Goal: Transaction & Acquisition: Purchase product/service

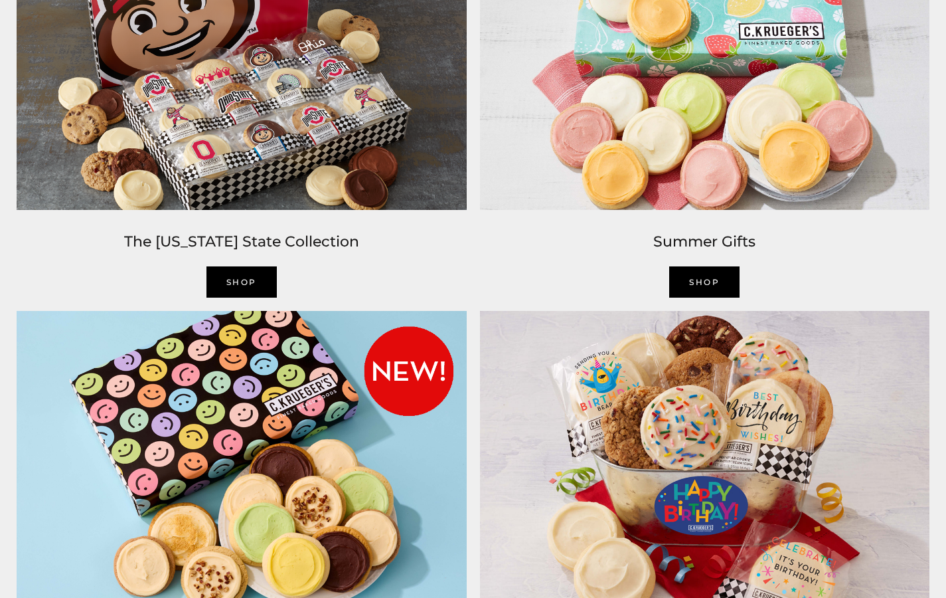
scroll to position [1003, 0]
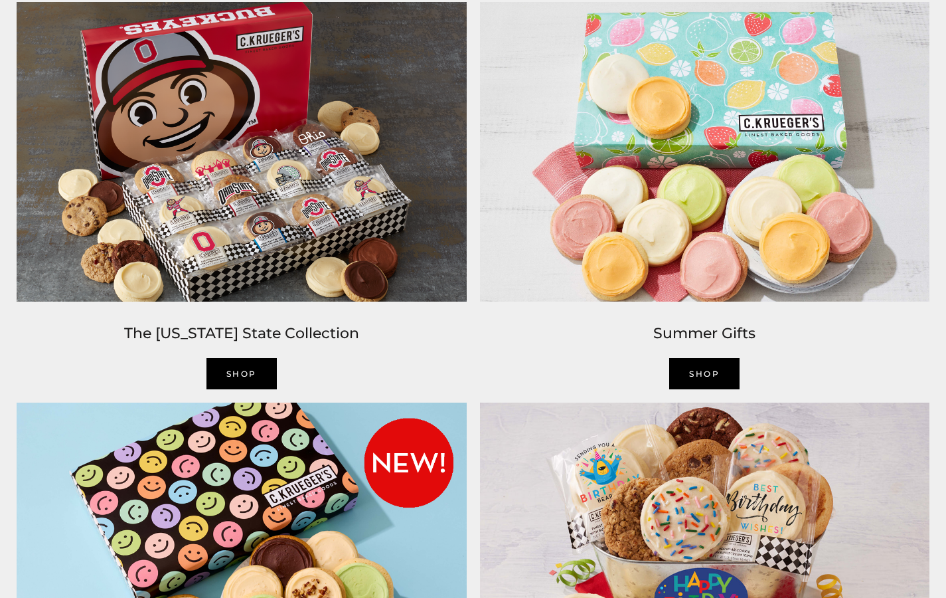
click at [699, 374] on link "SHOP" at bounding box center [704, 373] width 70 height 31
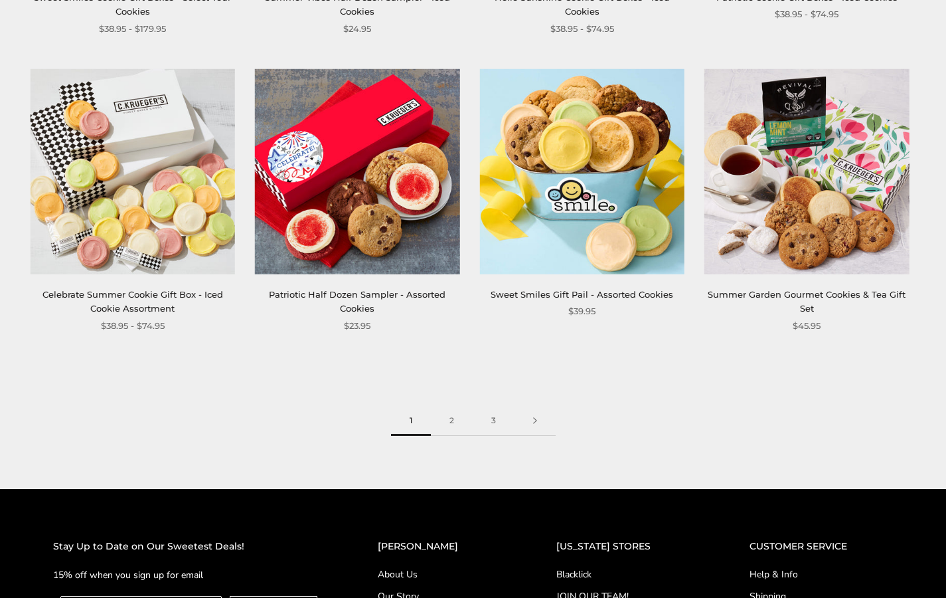
scroll to position [1631, 0]
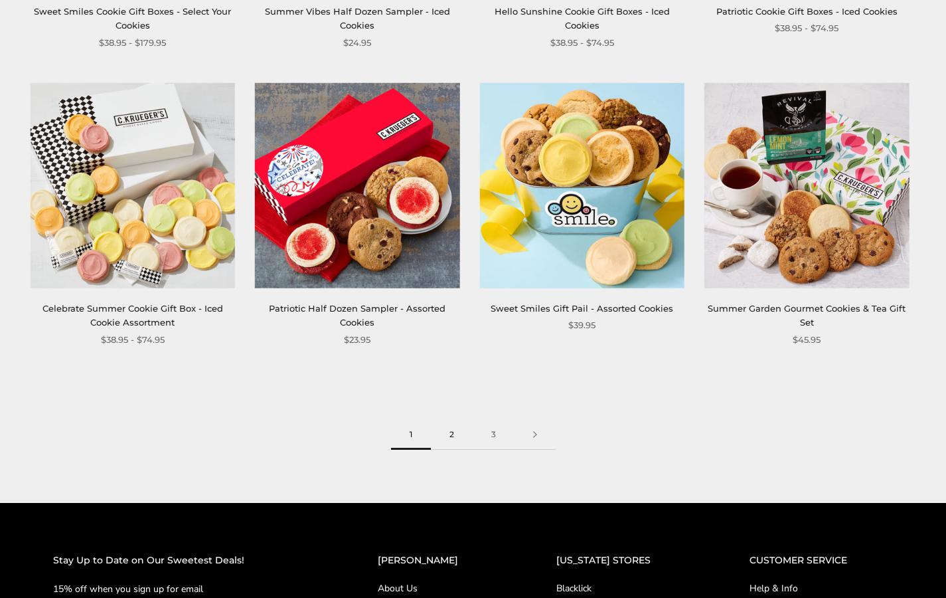
click at [449, 436] on link "2" at bounding box center [452, 435] width 42 height 30
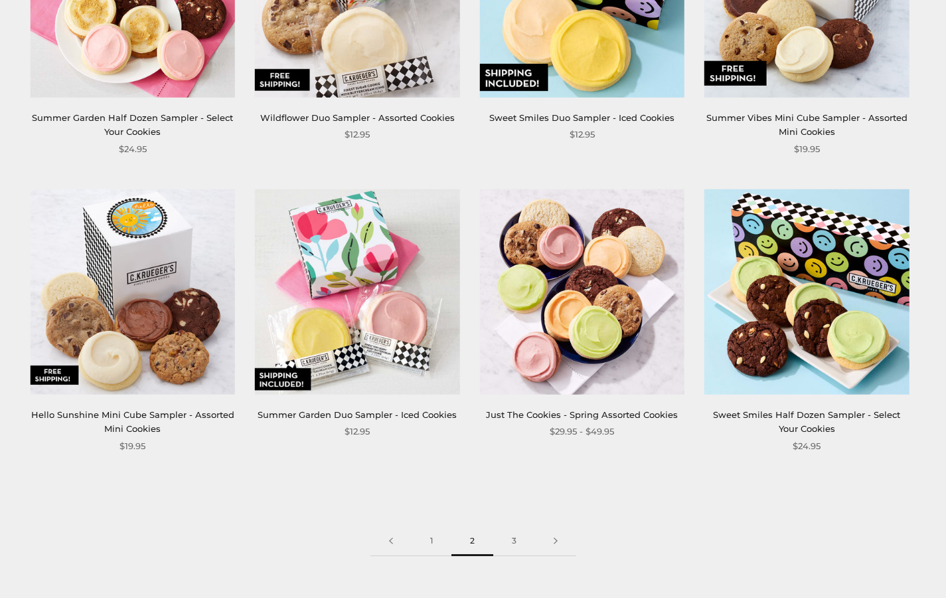
scroll to position [1555, 0]
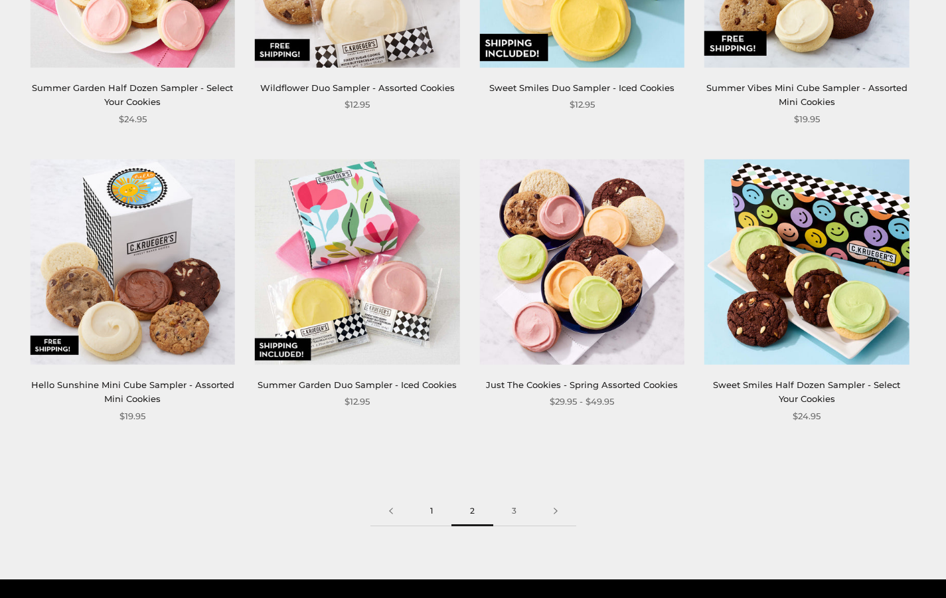
click at [430, 512] on link "1" at bounding box center [432, 511] width 40 height 30
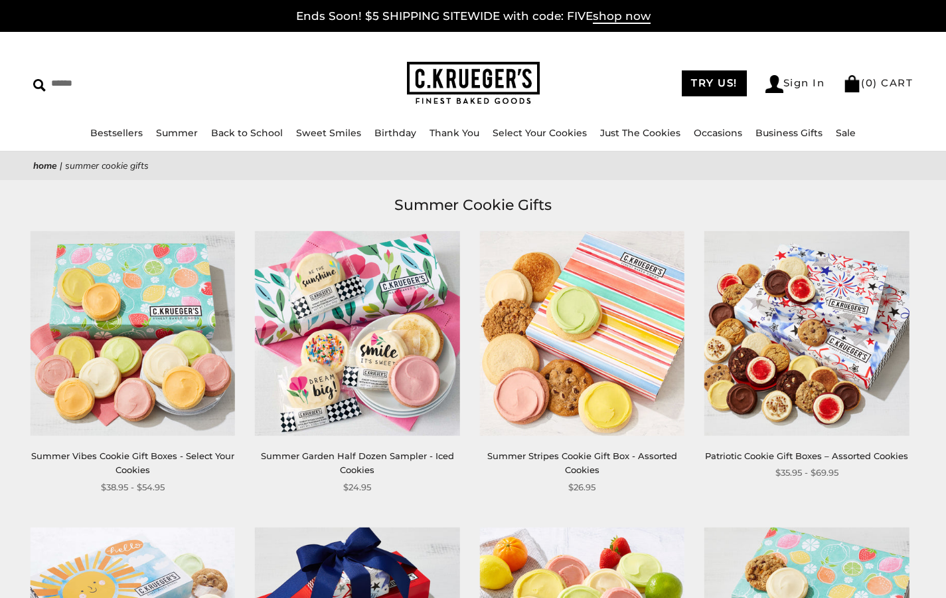
click at [147, 356] on img at bounding box center [133, 332] width 205 height 205
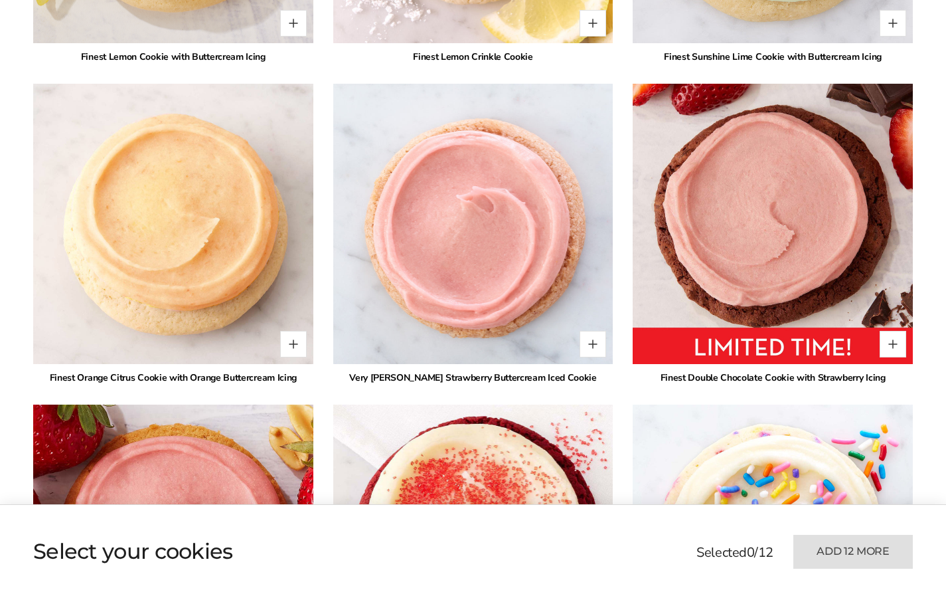
scroll to position [1500, 0]
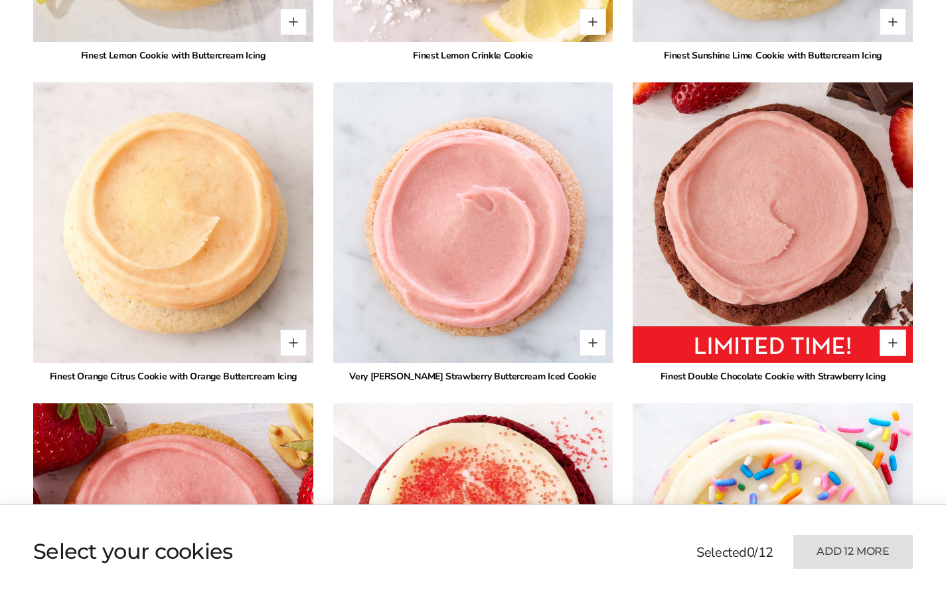
type input "*"
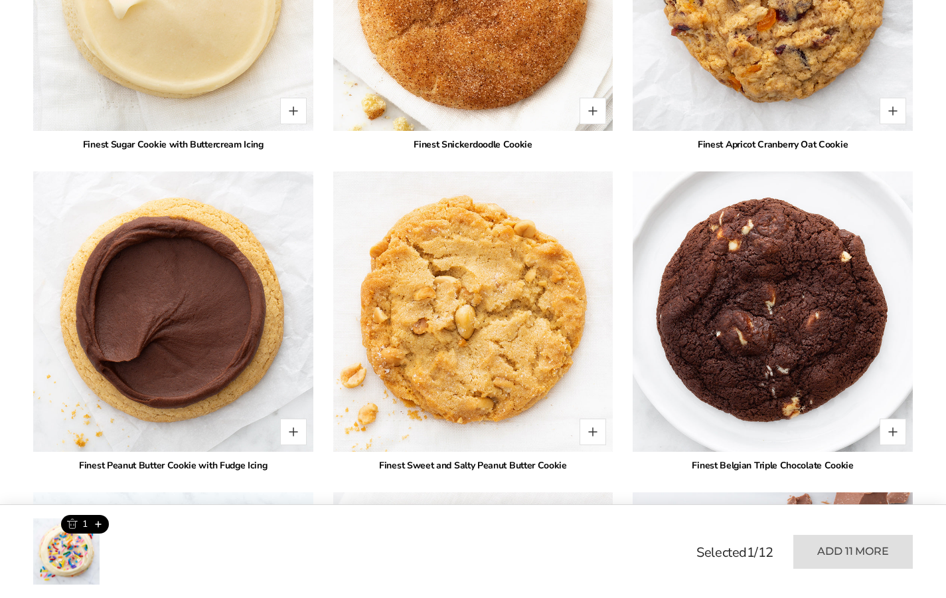
scroll to position [2671, 0]
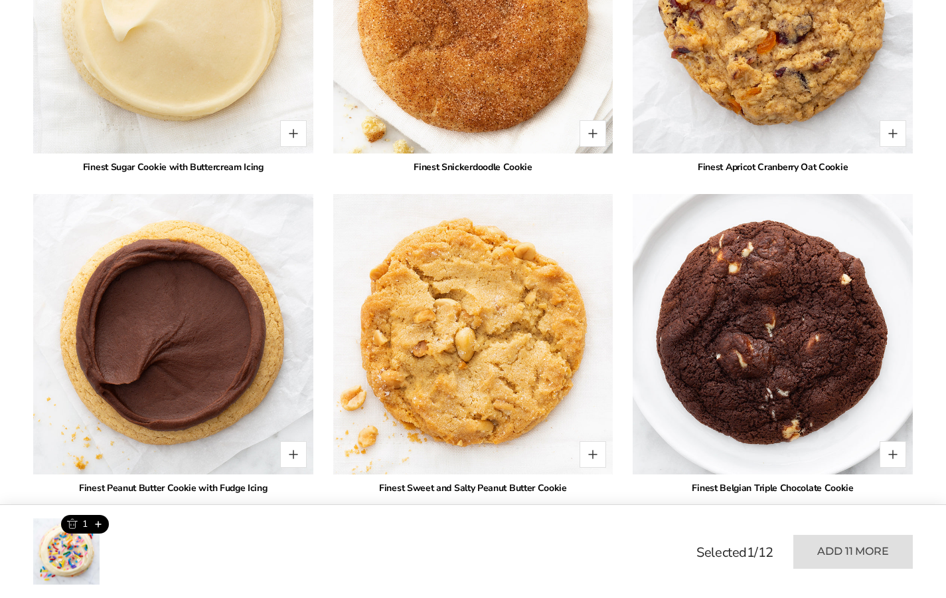
type input "*"
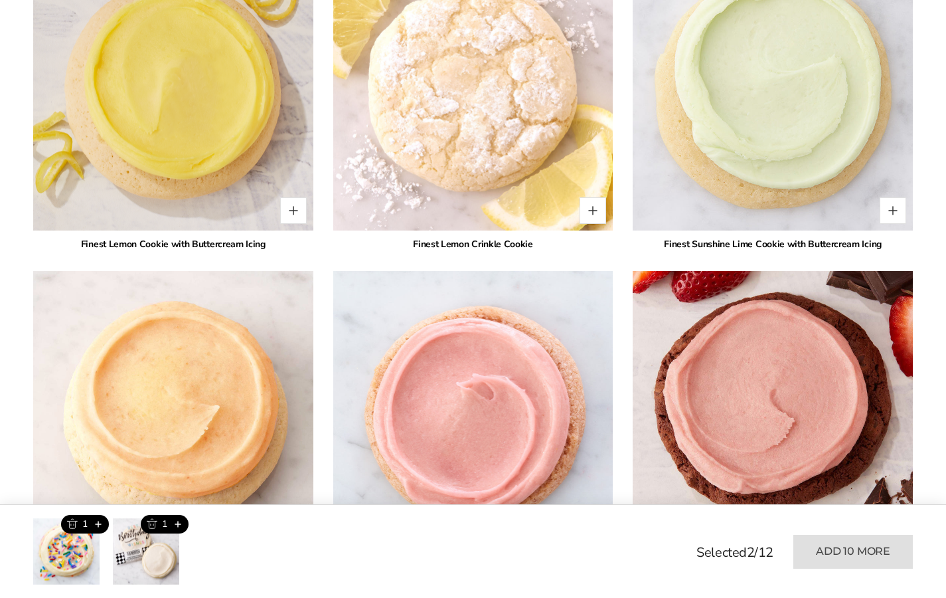
scroll to position [1312, 0]
type input "*"
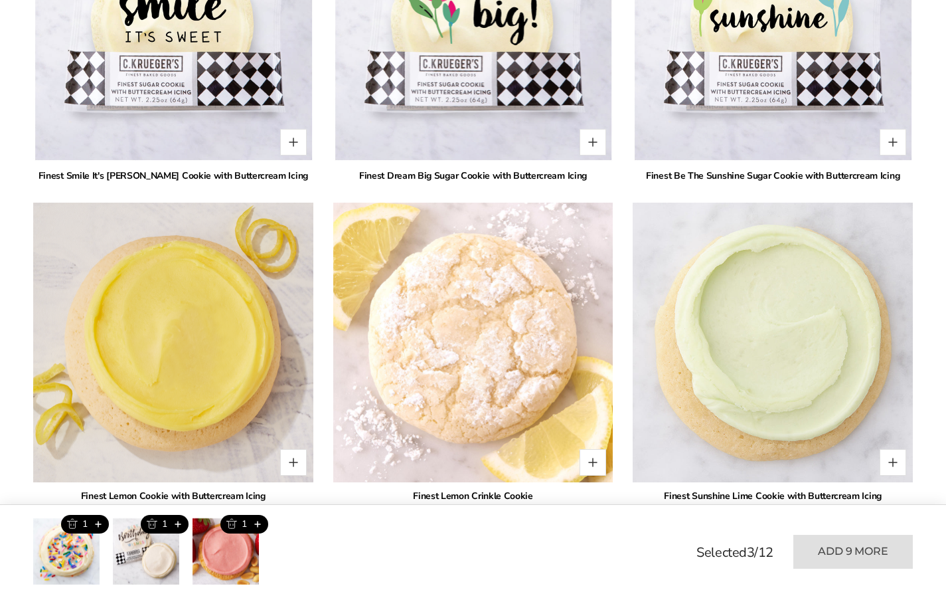
scroll to position [1061, 0]
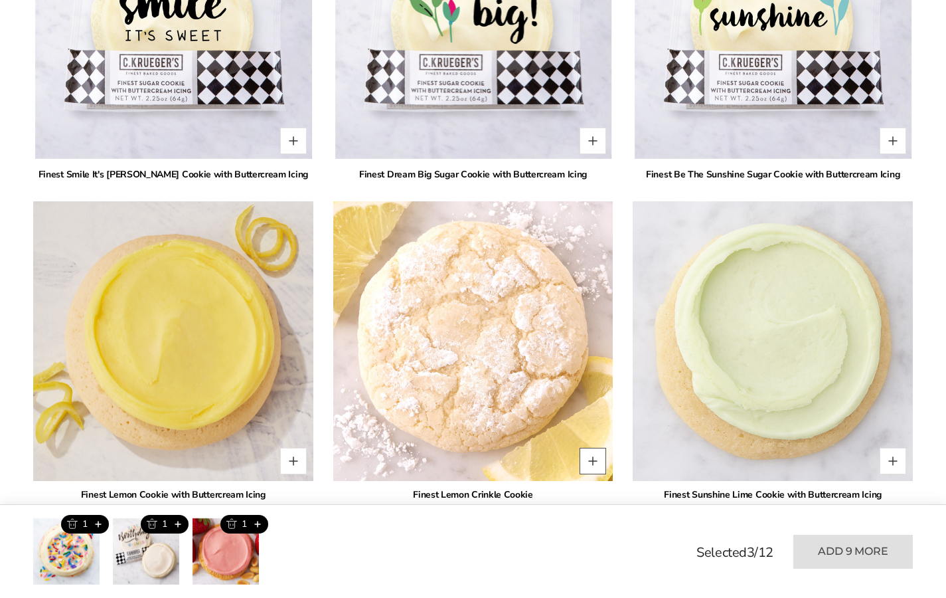
click at [580, 448] on button "Quantity button plus" at bounding box center [593, 461] width 27 height 27
type input "*"
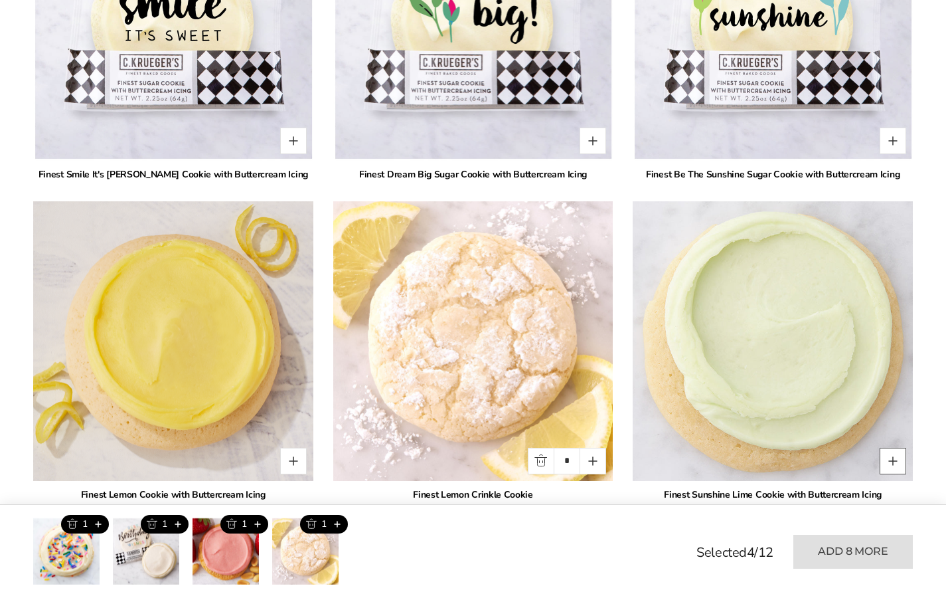
click at [880, 448] on button "Quantity button plus" at bounding box center [893, 461] width 27 height 27
type input "*"
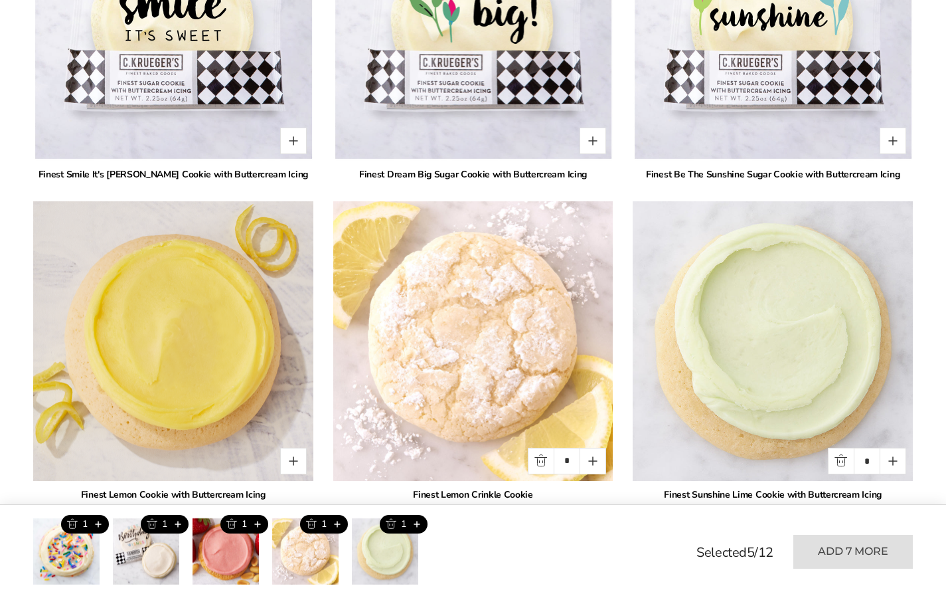
type input "*"
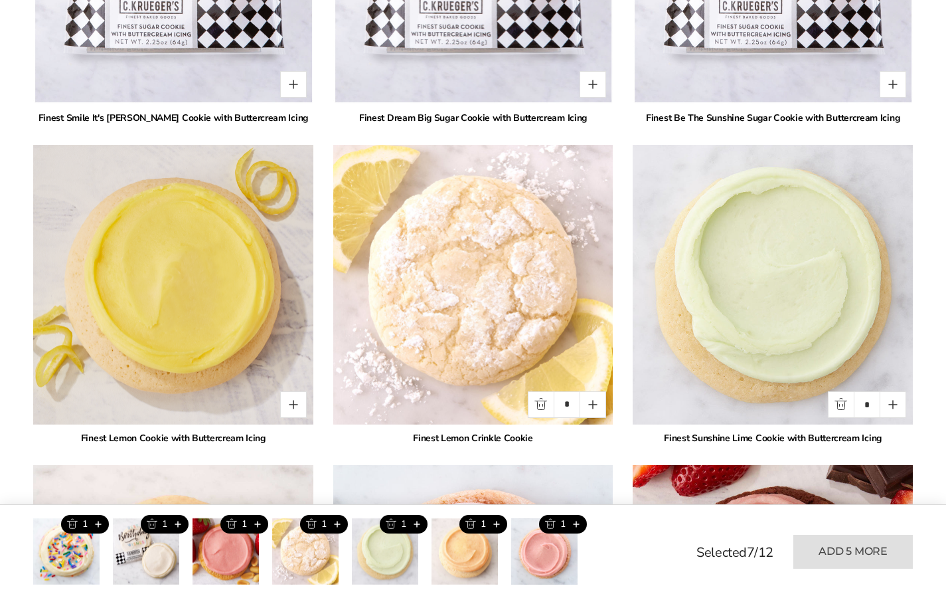
scroll to position [1122, 0]
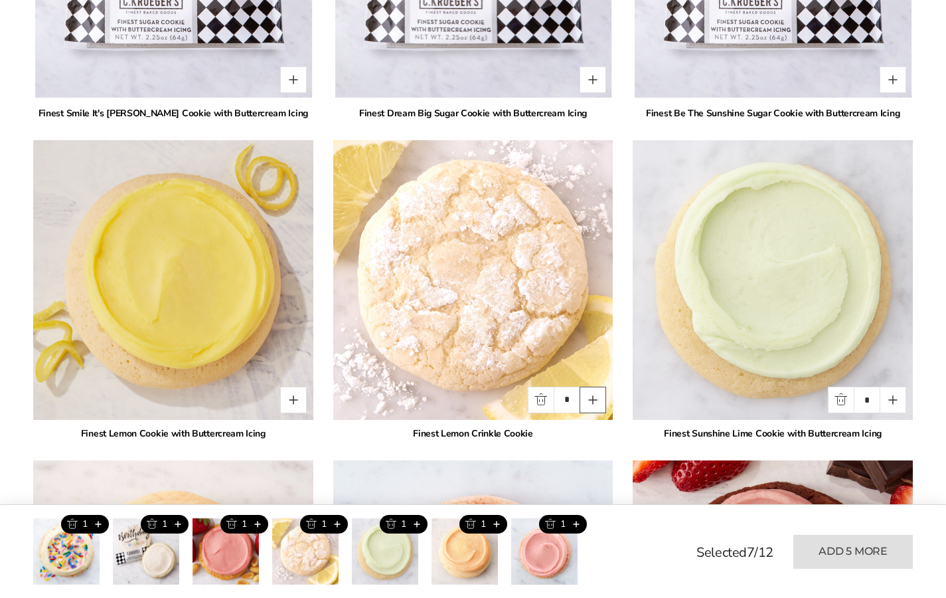
click at [580, 386] on button "Quantity button plus" at bounding box center [593, 399] width 27 height 27
type input "*"
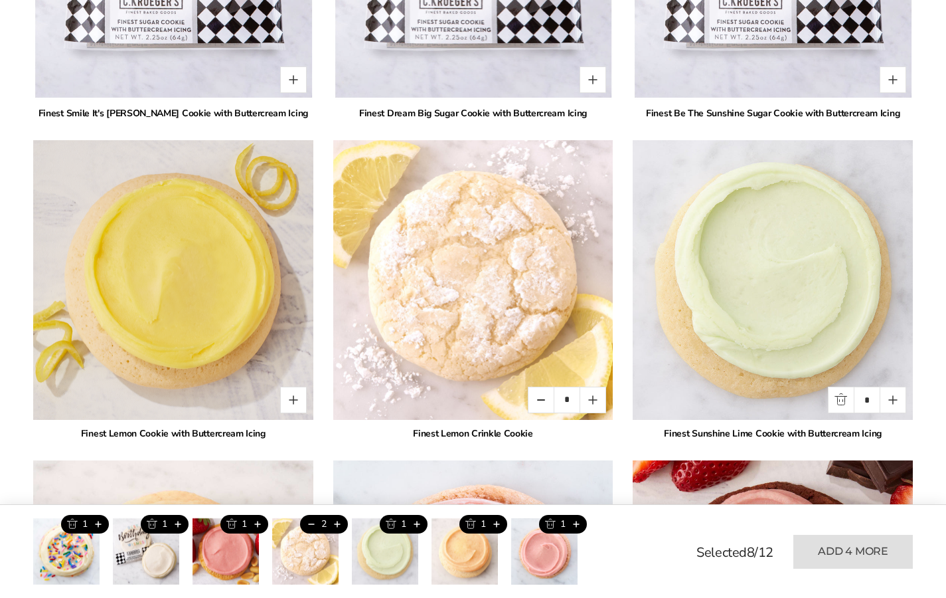
type input "*"
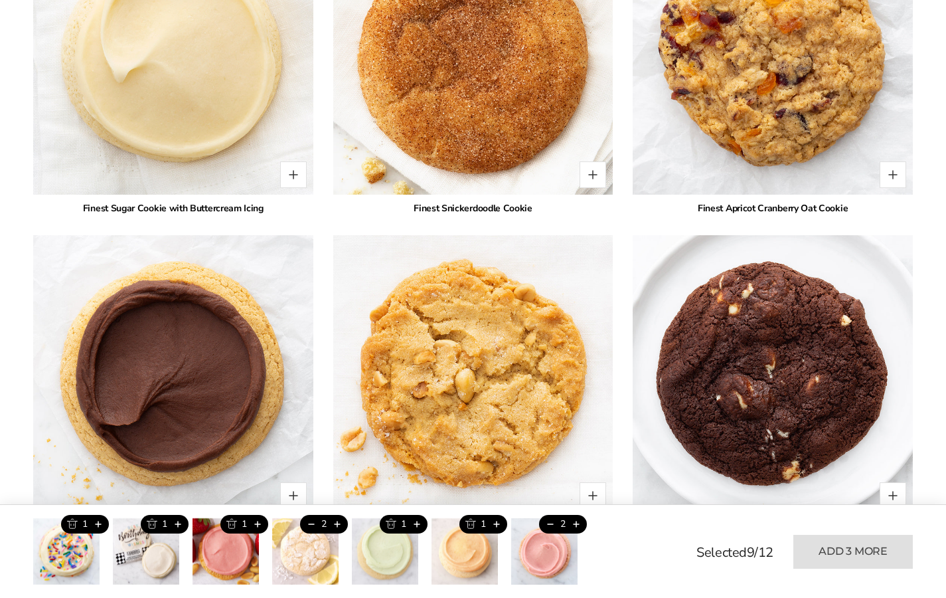
scroll to position [2634, 0]
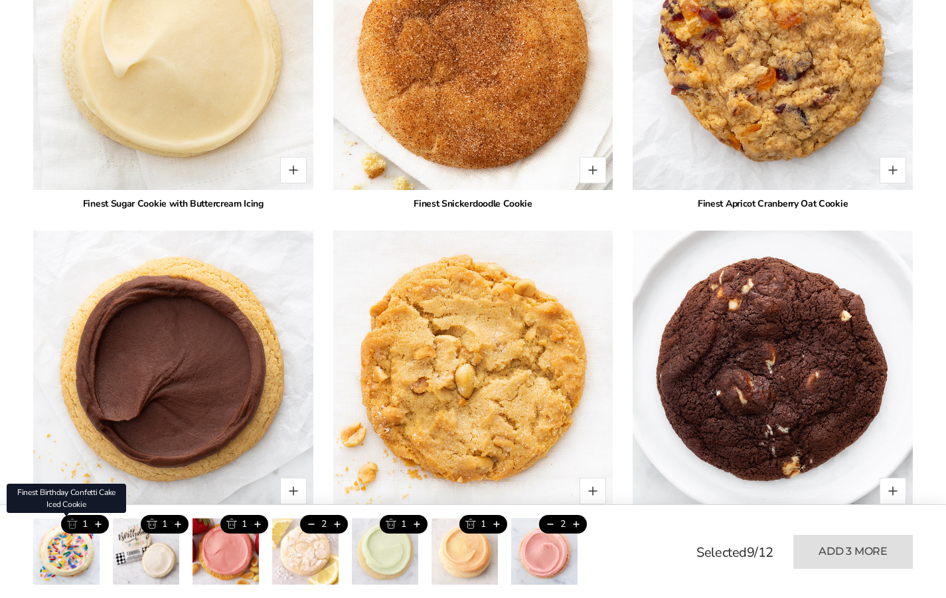
click at [72, 524] on button "Trash this product" at bounding box center [72, 524] width 22 height 19
type input "*"
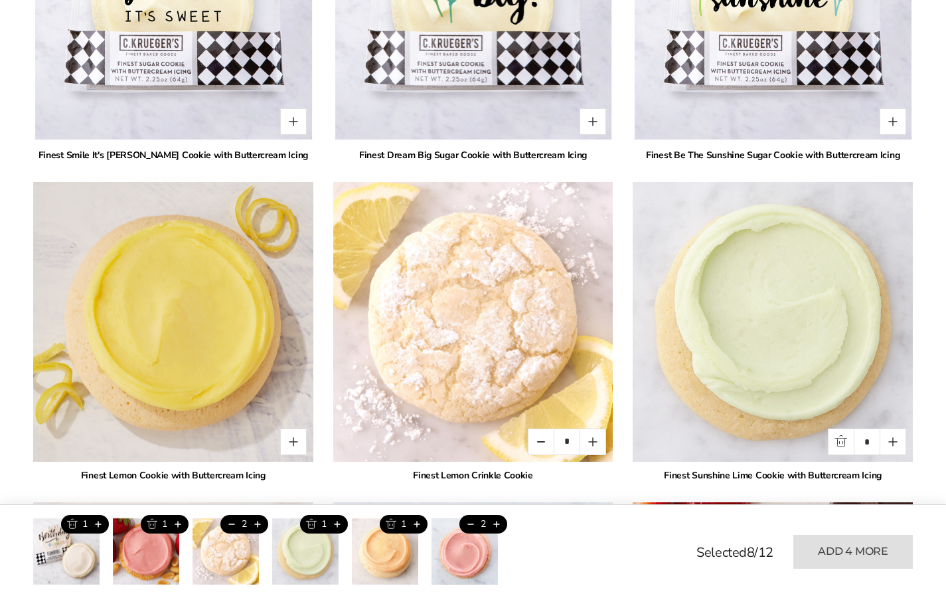
scroll to position [1083, 0]
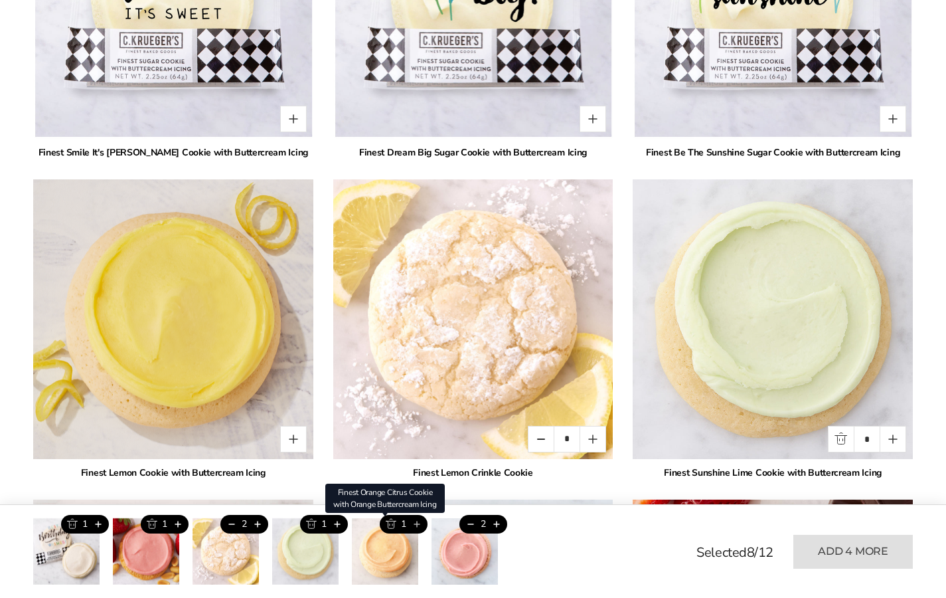
click at [421, 521] on button "Add this product" at bounding box center [417, 524] width 22 height 19
type input "*"
click at [339, 521] on button "Add this product" at bounding box center [337, 524] width 22 height 19
type input "*"
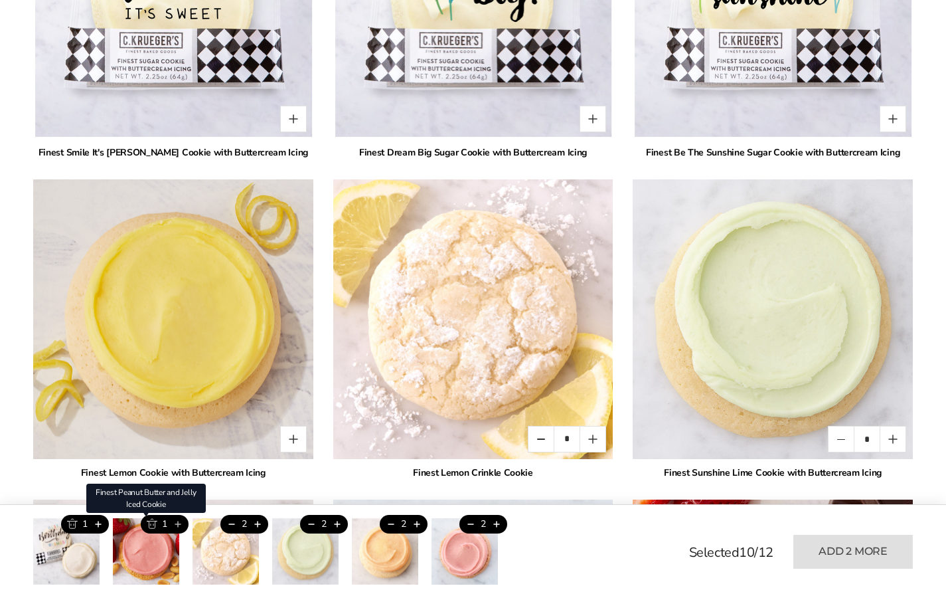
click at [177, 525] on button "Add this product" at bounding box center [178, 524] width 22 height 19
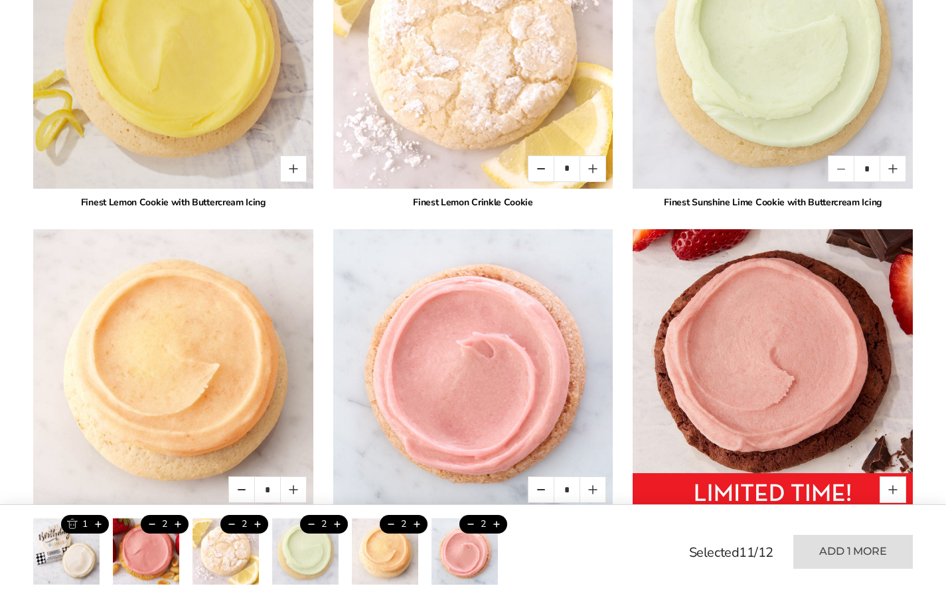
scroll to position [1397, 0]
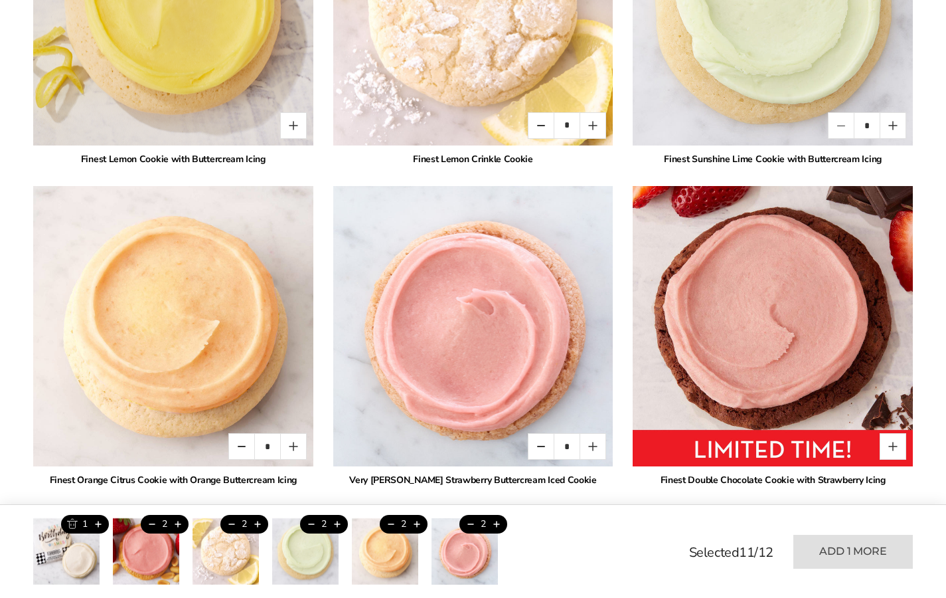
type input "*"
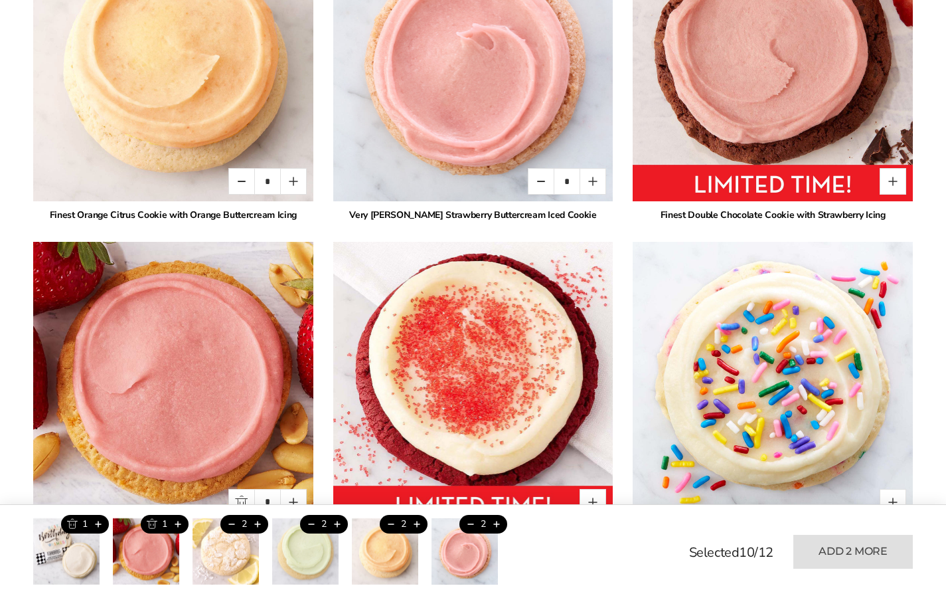
scroll to position [1663, 0]
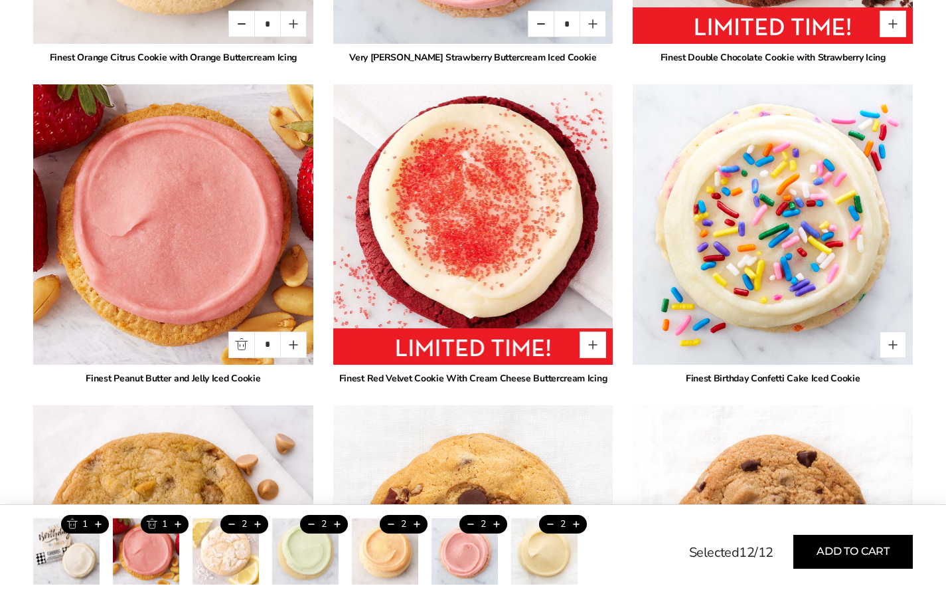
scroll to position [1838, 0]
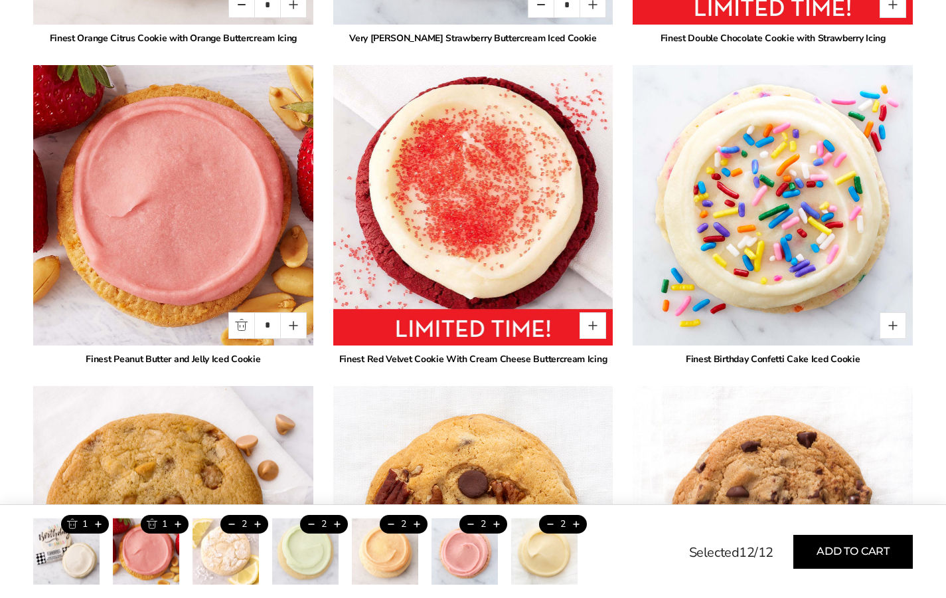
type input "*"
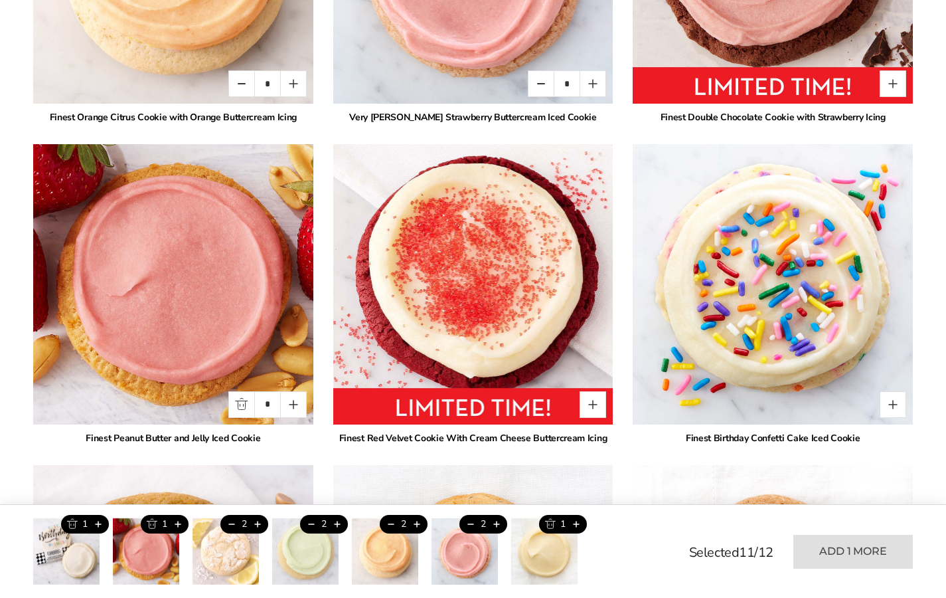
scroll to position [1754, 0]
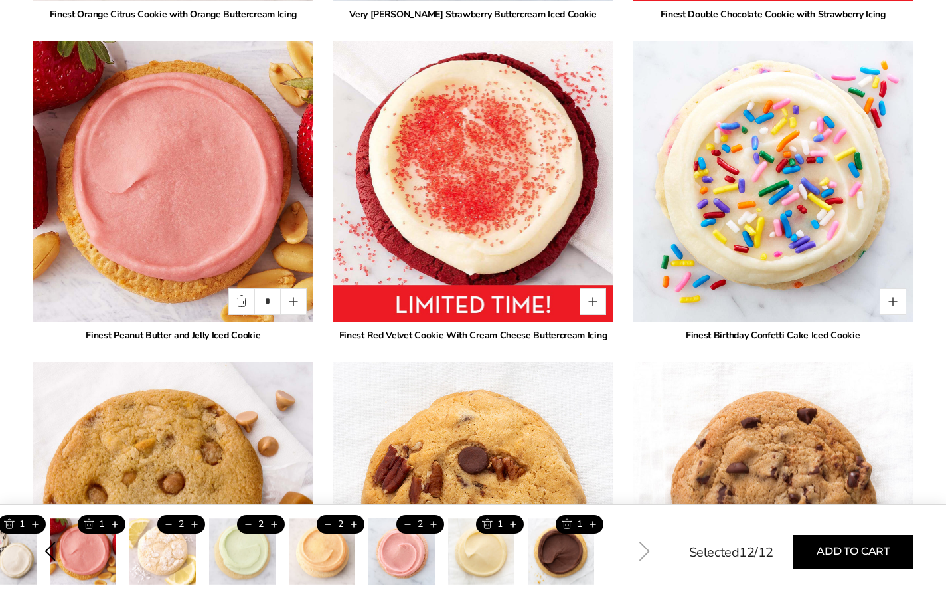
scroll to position [1863, 0]
type input "*"
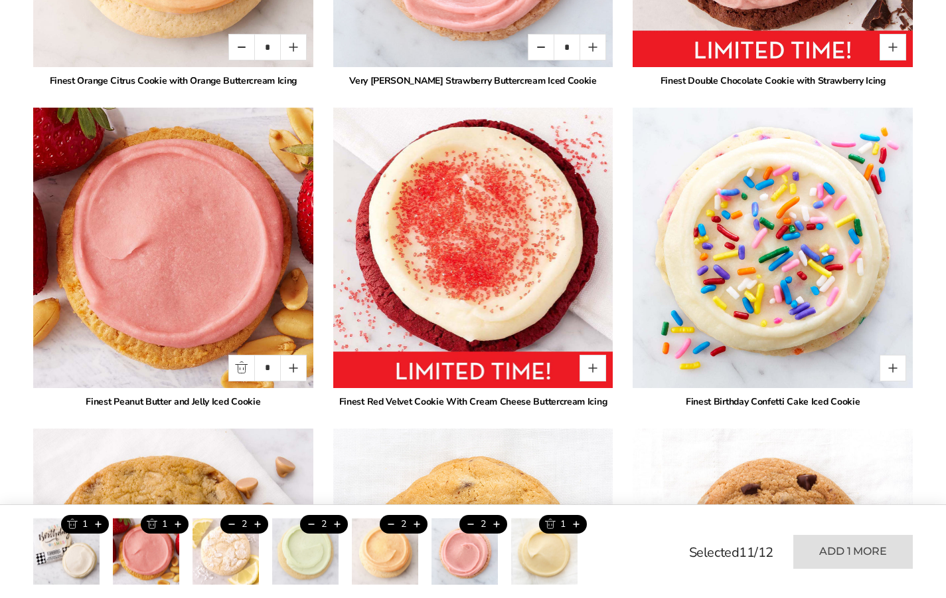
scroll to position [1613, 0]
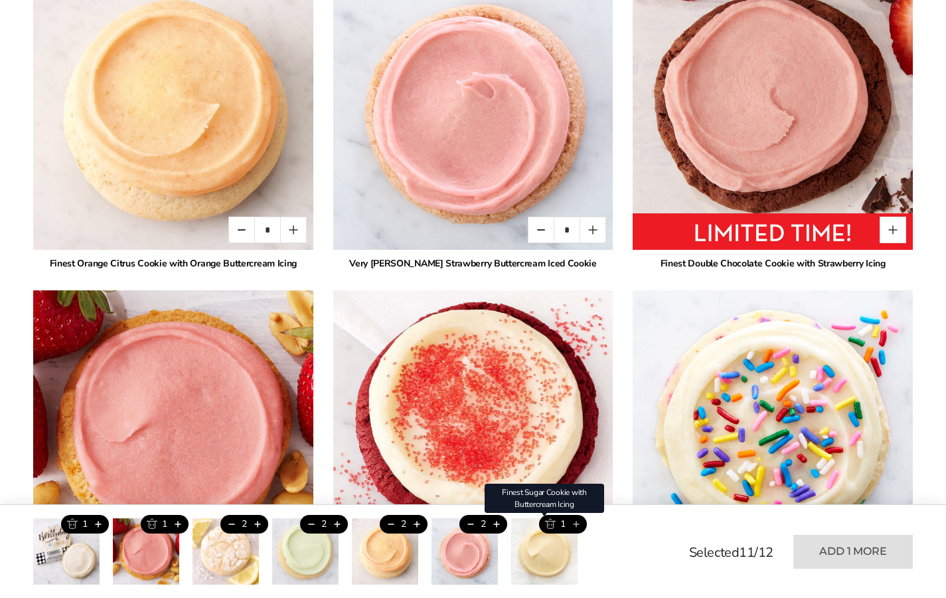
click at [574, 526] on button "Add this product" at bounding box center [576, 524] width 22 height 19
type input "*"
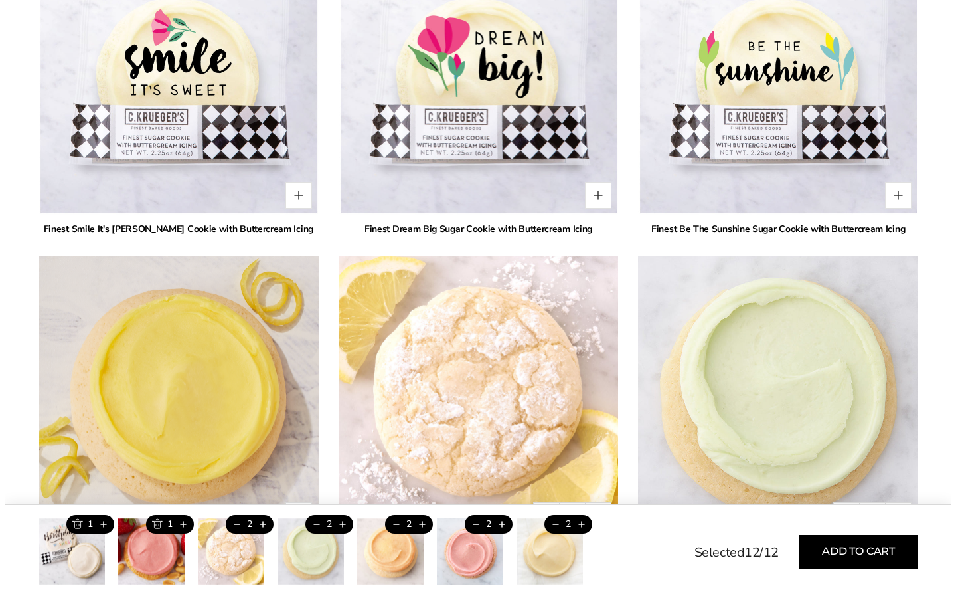
scroll to position [1009, 0]
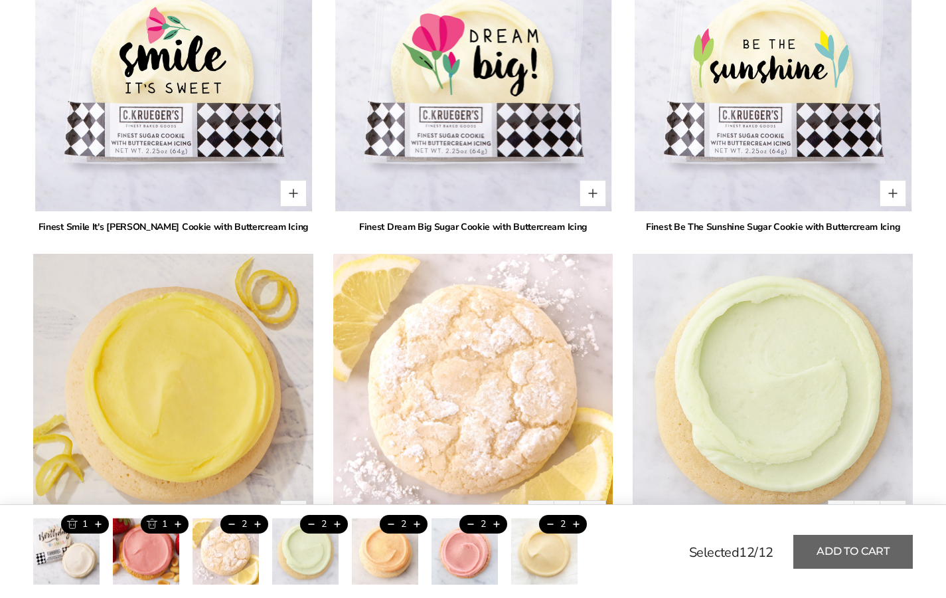
click at [808, 555] on button "Add to cart" at bounding box center [854, 552] width 120 height 34
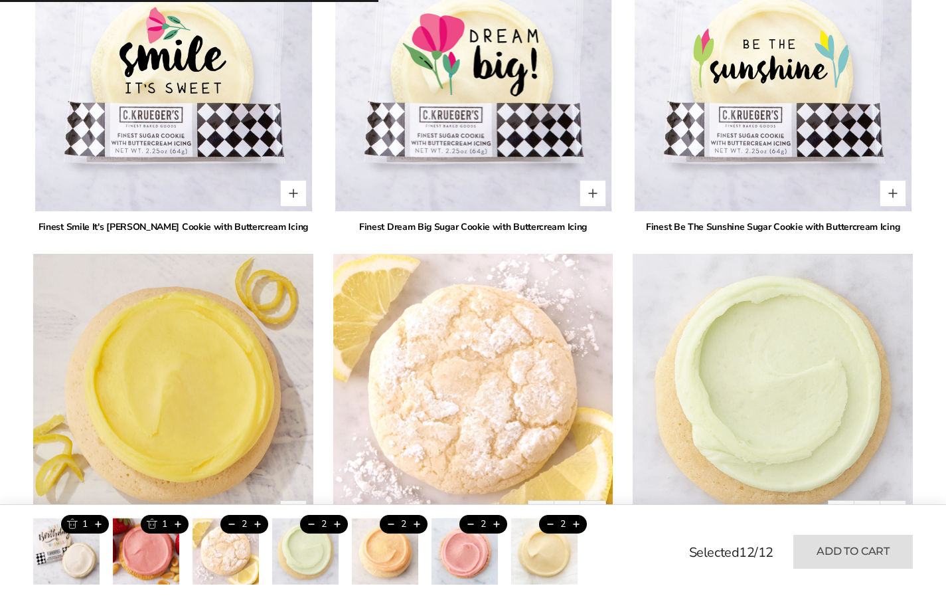
type input "*"
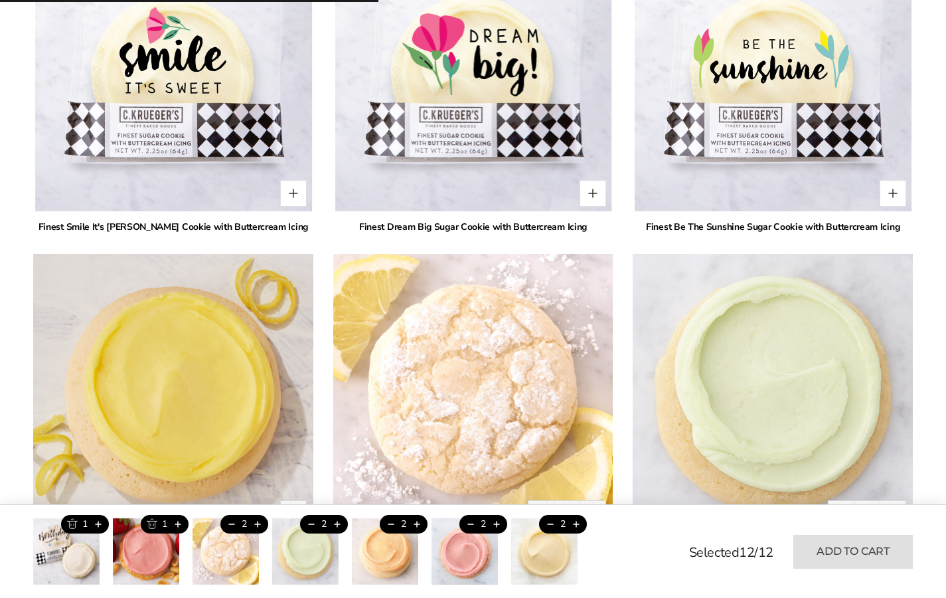
type input "*"
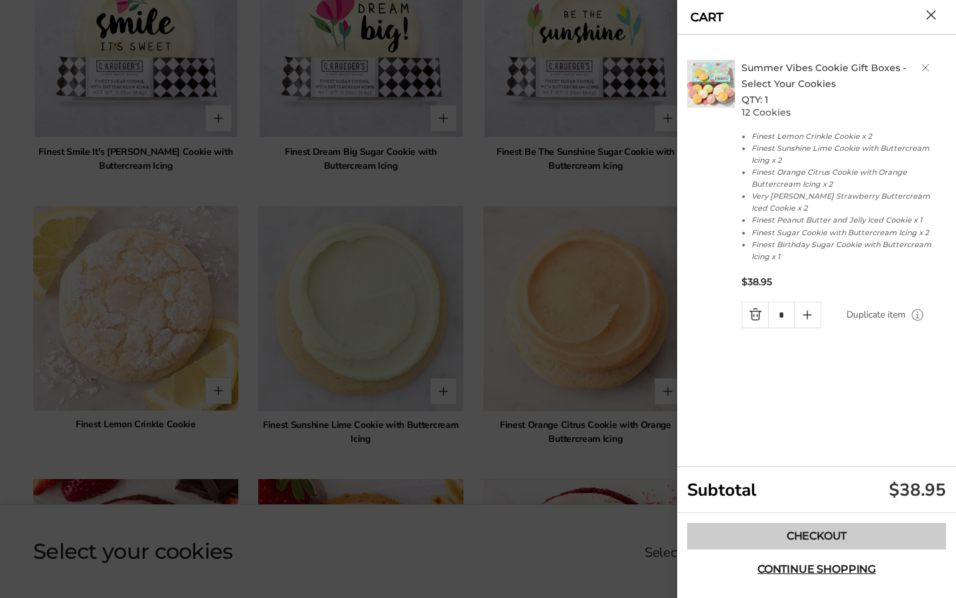
click at [779, 534] on link "Checkout" at bounding box center [816, 536] width 259 height 27
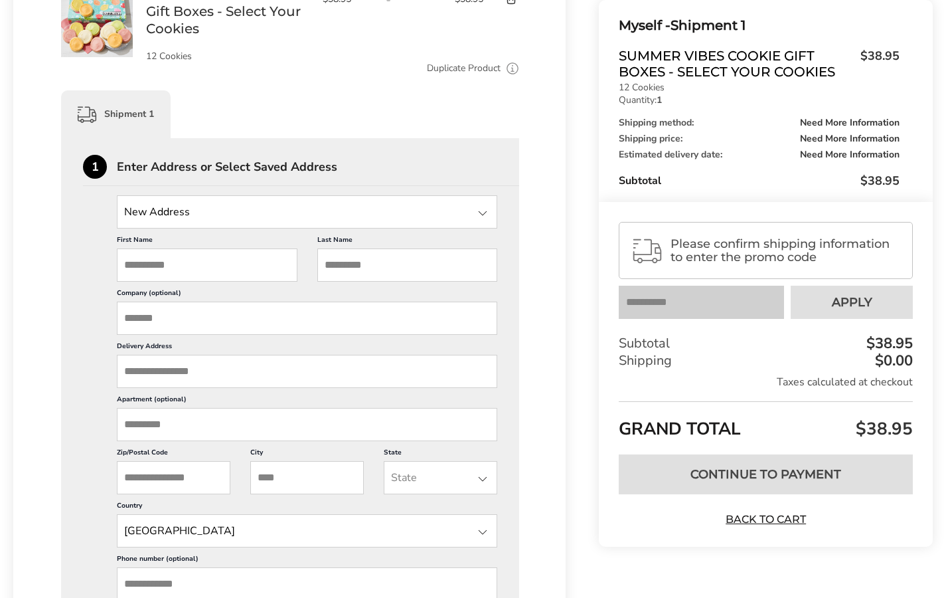
scroll to position [264, 0]
click at [238, 218] on input "State" at bounding box center [307, 210] width 381 height 33
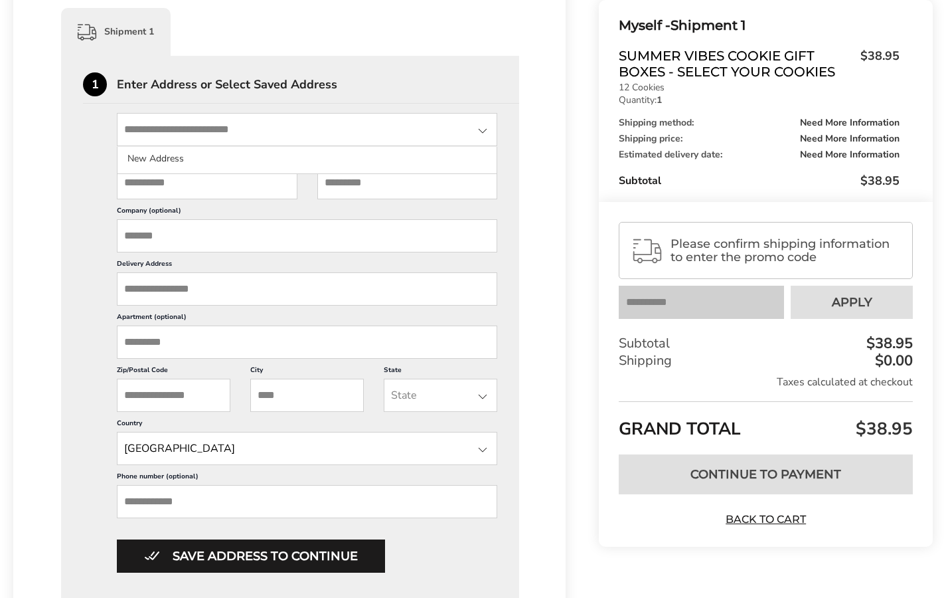
scroll to position [240, 0]
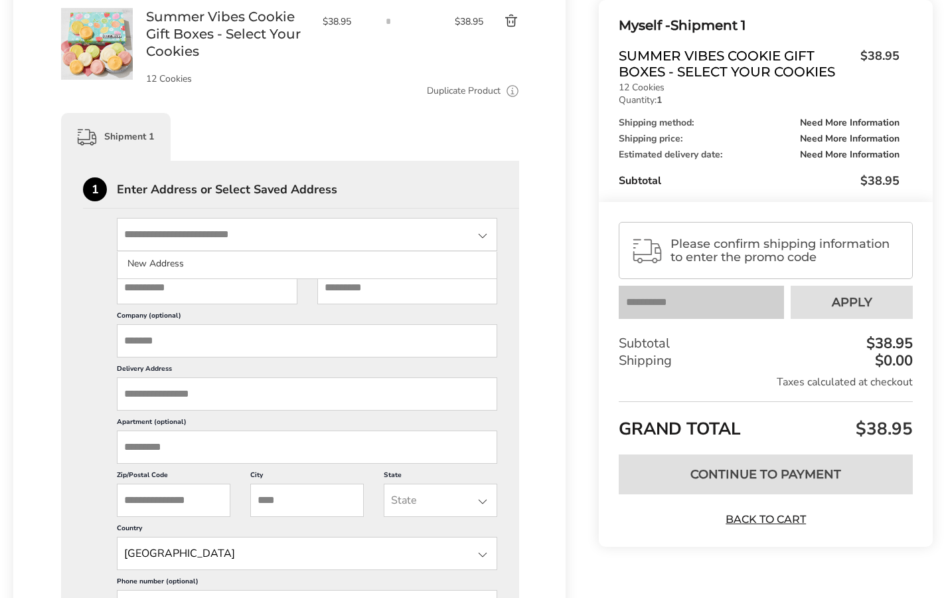
click at [164, 248] on input "State" at bounding box center [307, 234] width 381 height 33
click at [151, 339] on input "Company (optional)" at bounding box center [307, 340] width 381 height 33
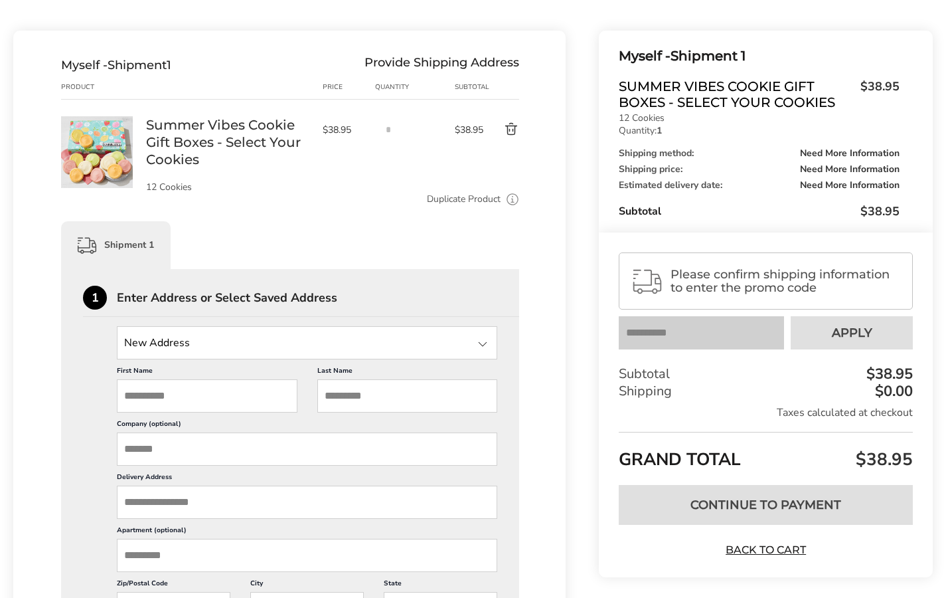
scroll to position [157, 0]
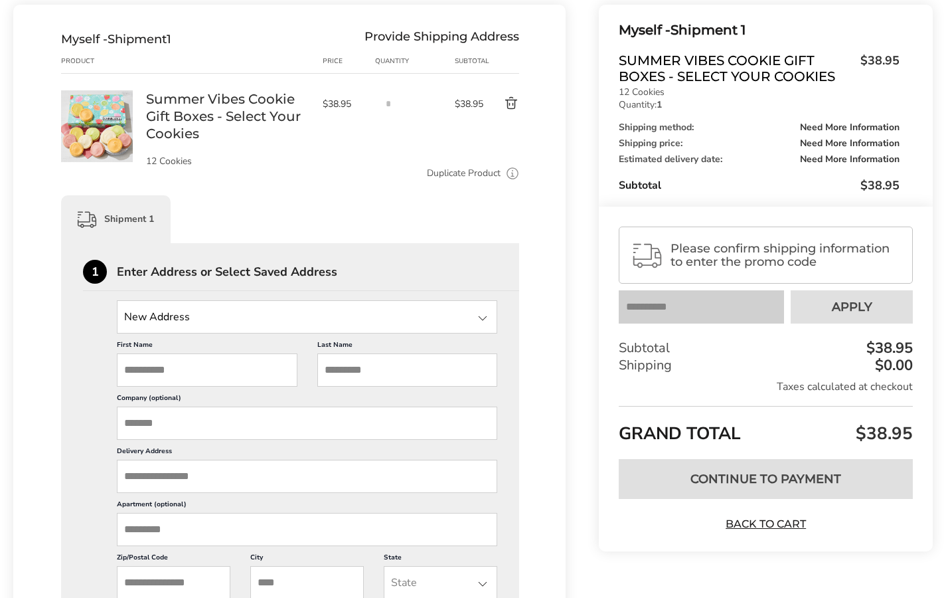
click at [216, 377] on input "First Name" at bounding box center [207, 369] width 181 height 33
type input "******"
type input "*"
type input "******"
type input "**********"
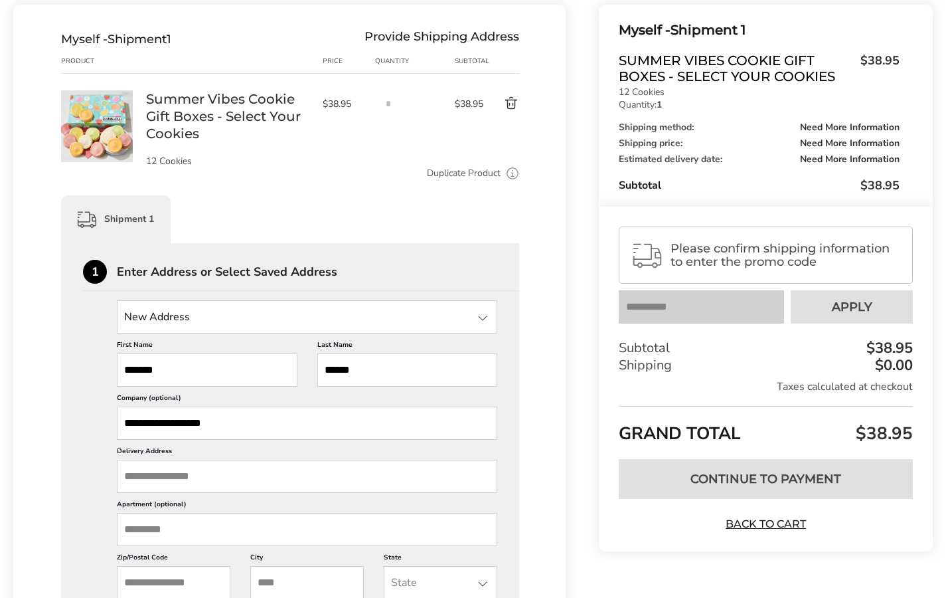
scroll to position [0, 0]
drag, startPoint x: 240, startPoint y: 426, endPoint x: 108, endPoint y: 413, distance: 132.8
click at [108, 412] on div "**********" at bounding box center [290, 530] width 414 height 460
click at [152, 458] on label "Delivery Address" at bounding box center [307, 452] width 381 height 13
click at [152, 460] on input "Delivery Address" at bounding box center [307, 476] width 381 height 33
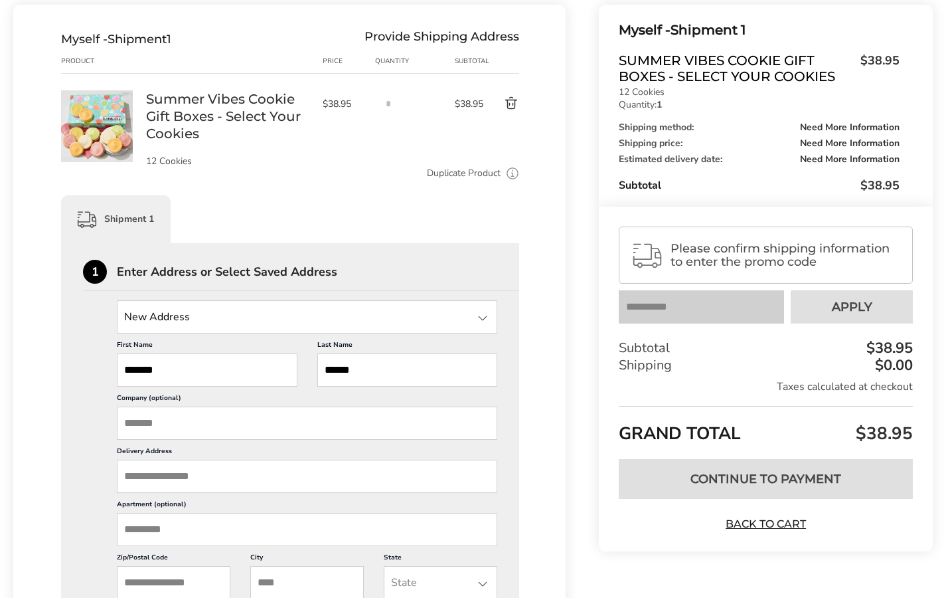
paste input "**********"
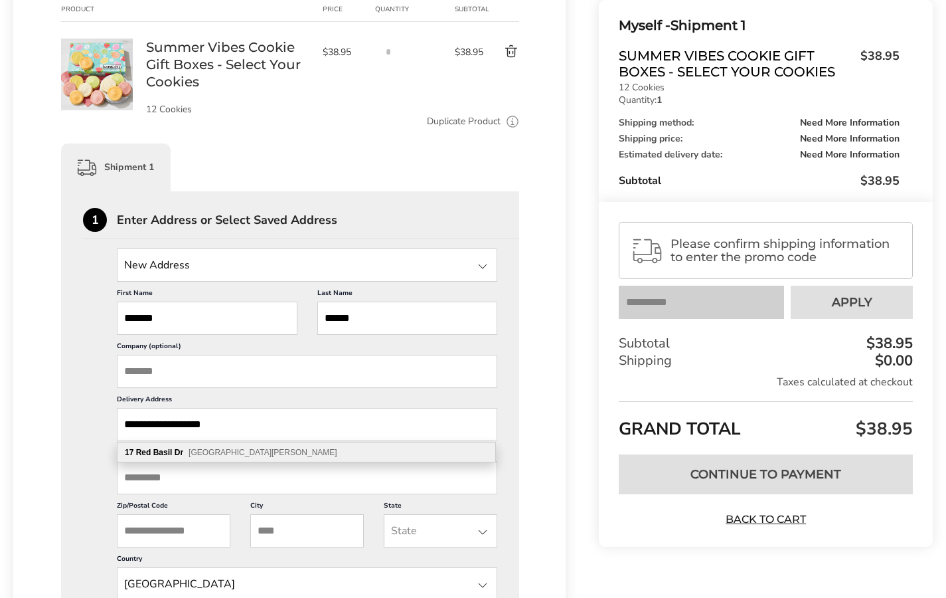
scroll to position [254, 0]
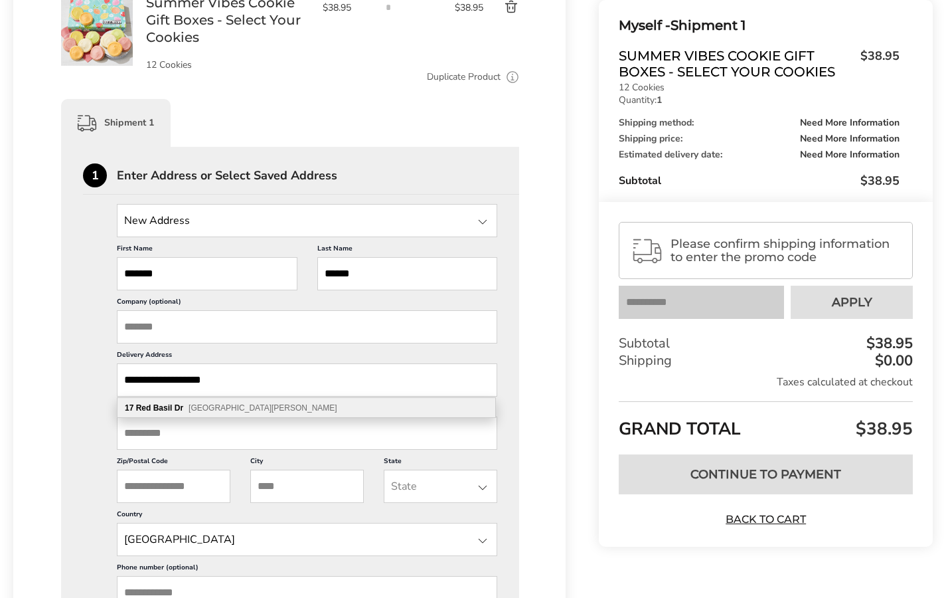
type input "**********"
click at [226, 408] on span "Santa Rosa Beach FL 32459" at bounding box center [263, 407] width 149 height 9
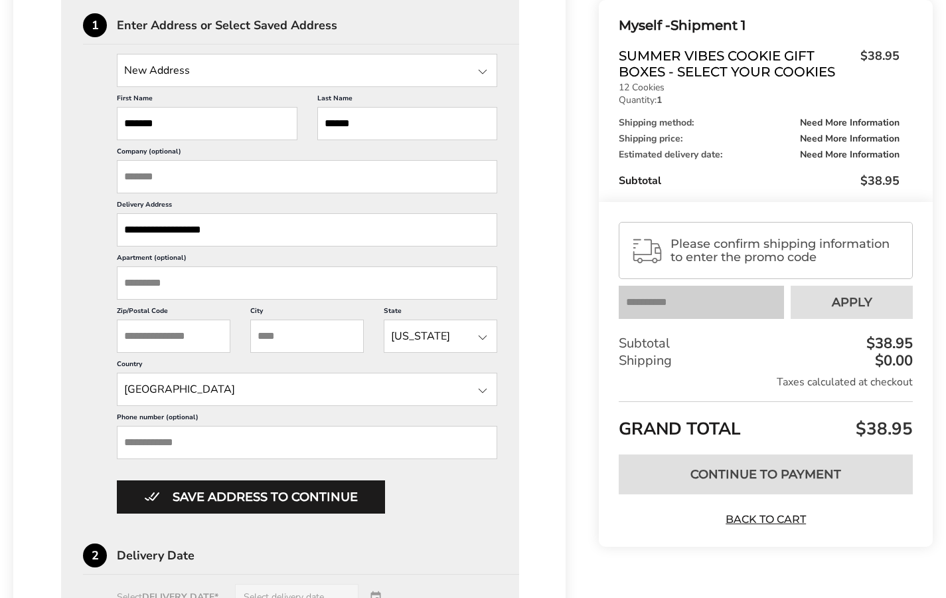
scroll to position [415, 0]
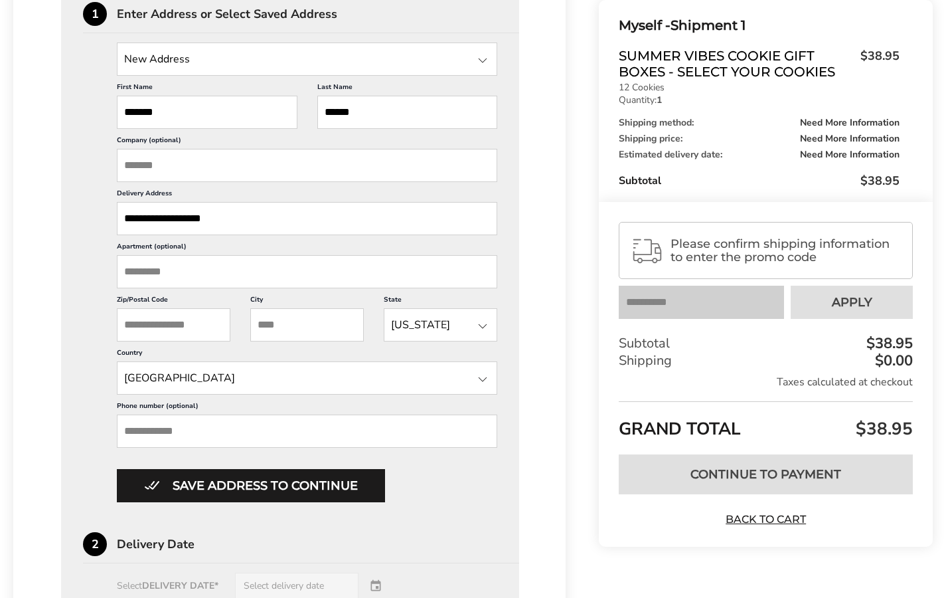
click at [199, 427] on input "Phone number (optional)" at bounding box center [307, 430] width 381 height 33
type input "**********"
click at [412, 481] on div "Save address to continue" at bounding box center [307, 485] width 381 height 33
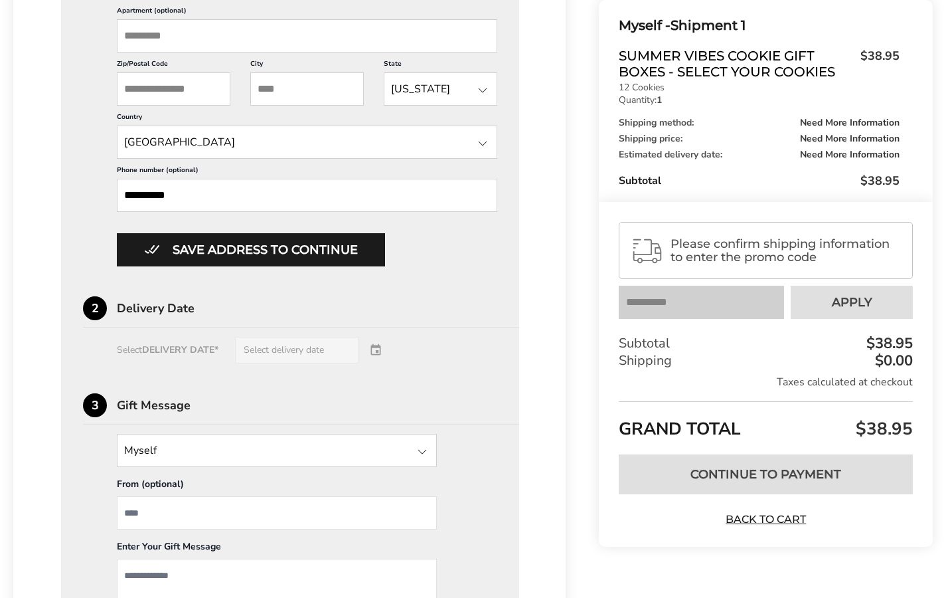
scroll to position [740, 0]
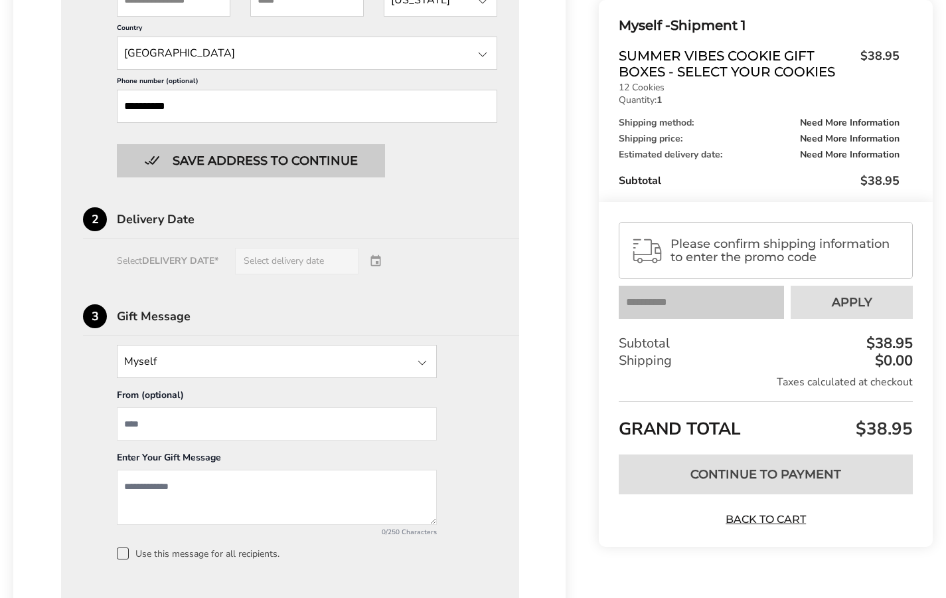
click at [322, 152] on button "Save address to continue" at bounding box center [251, 160] width 268 height 33
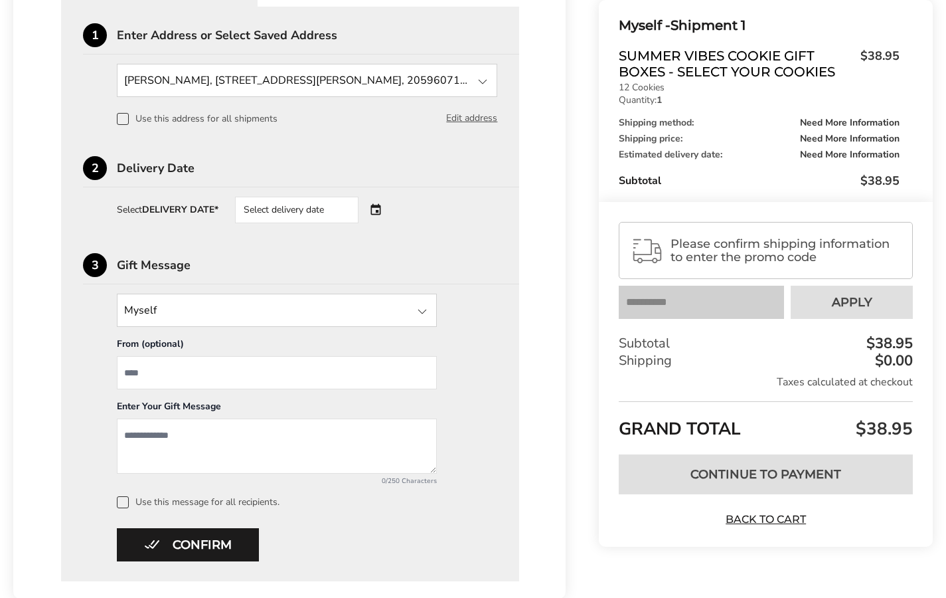
scroll to position [372, 0]
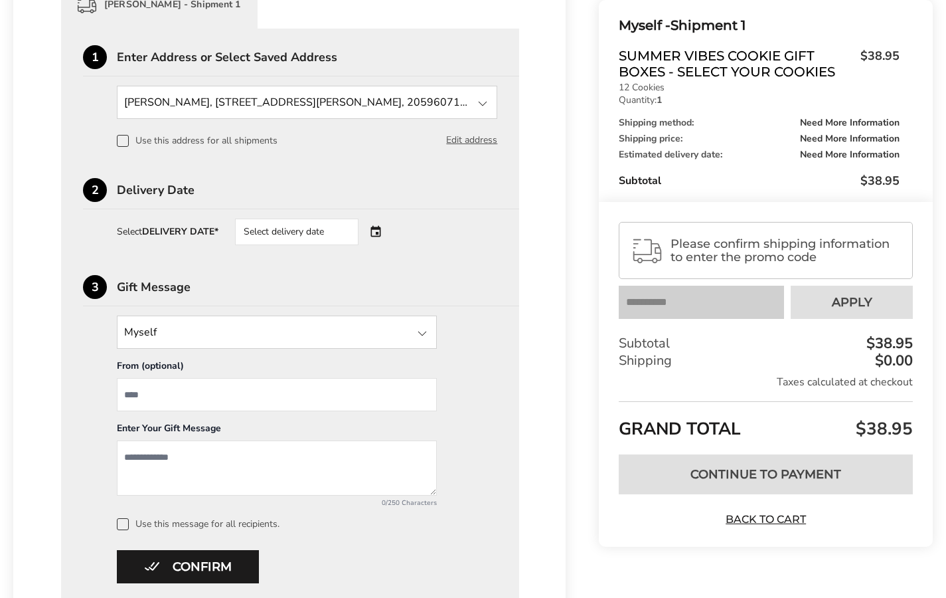
click at [370, 225] on div "Select delivery date" at bounding box center [315, 231] width 161 height 27
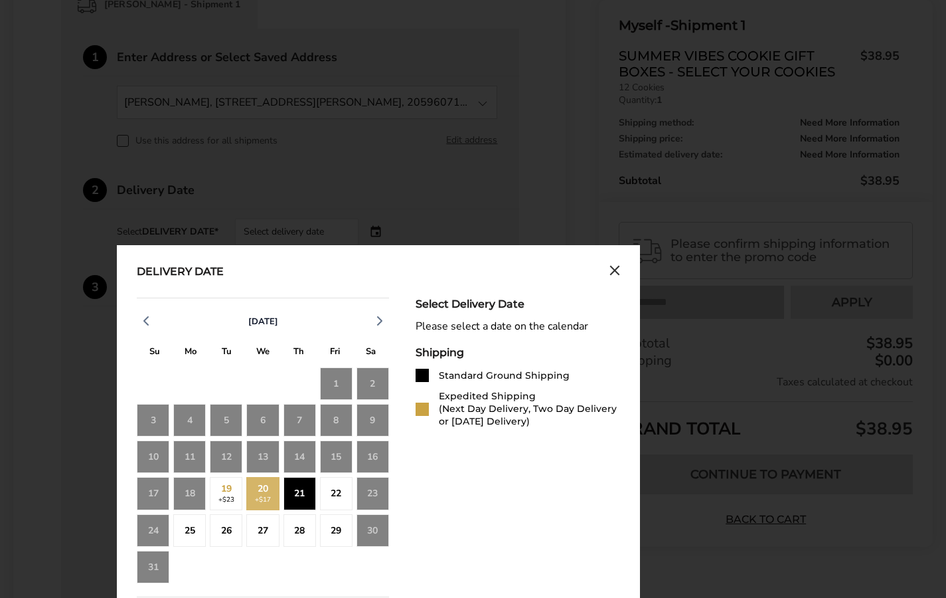
click at [301, 492] on div "21" at bounding box center [300, 493] width 33 height 33
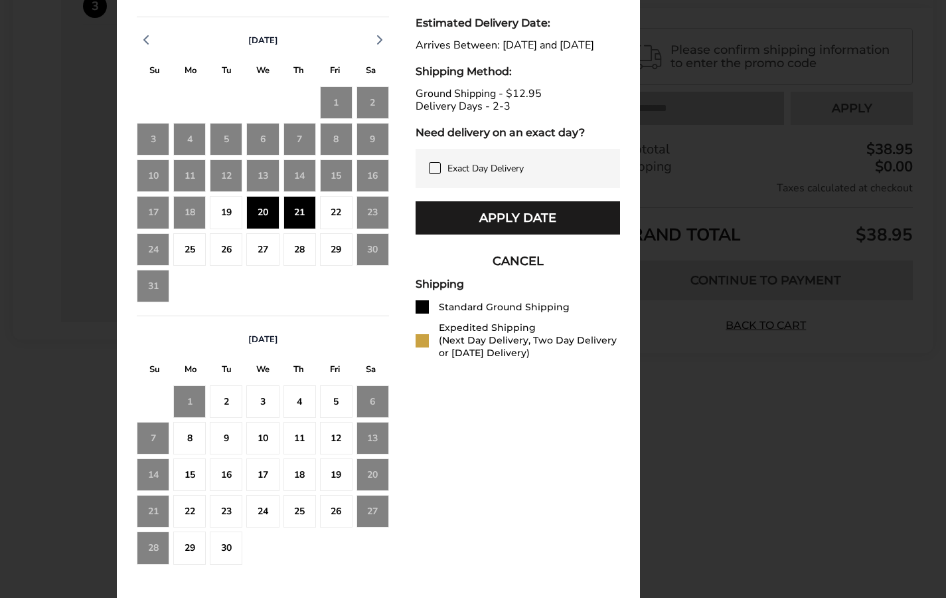
scroll to position [594, 0]
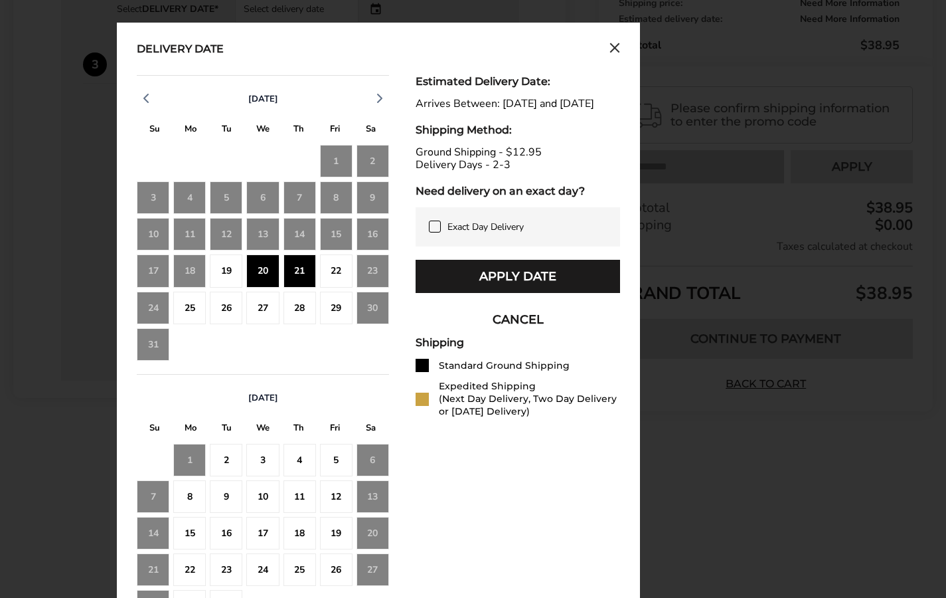
click at [443, 233] on label "Exact Day Delivery" at bounding box center [518, 226] width 178 height 13
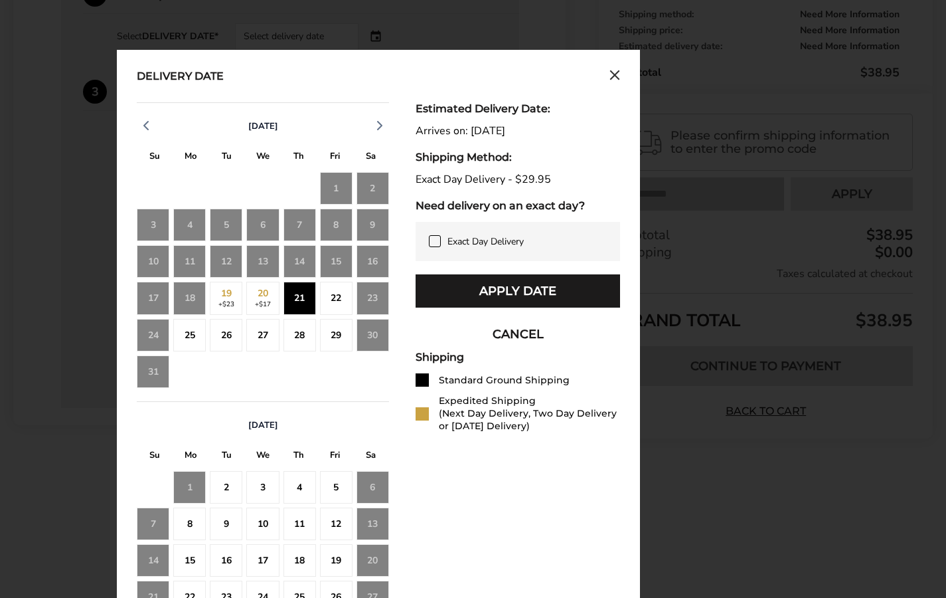
scroll to position [568, 0]
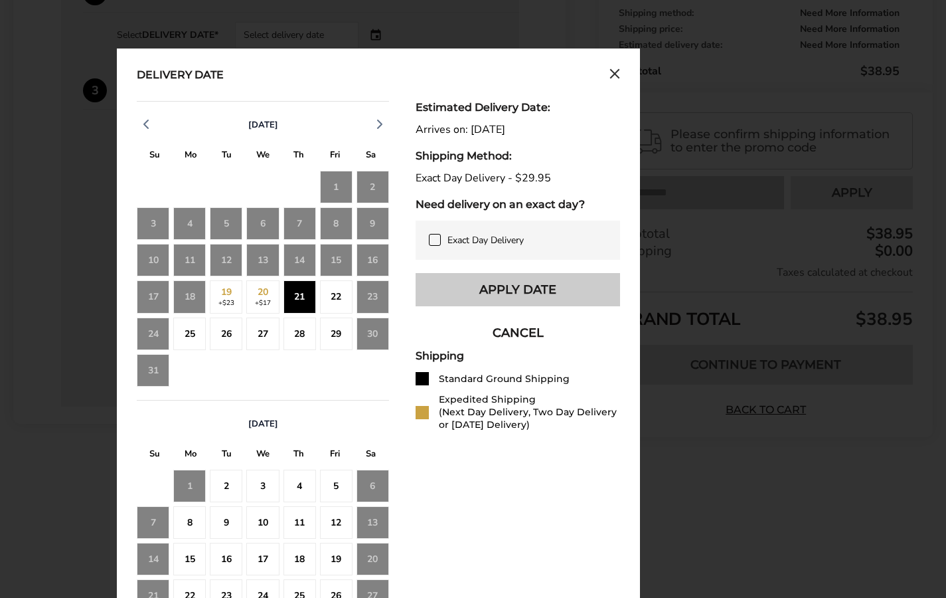
click at [520, 284] on button "Apply Date" at bounding box center [518, 289] width 205 height 33
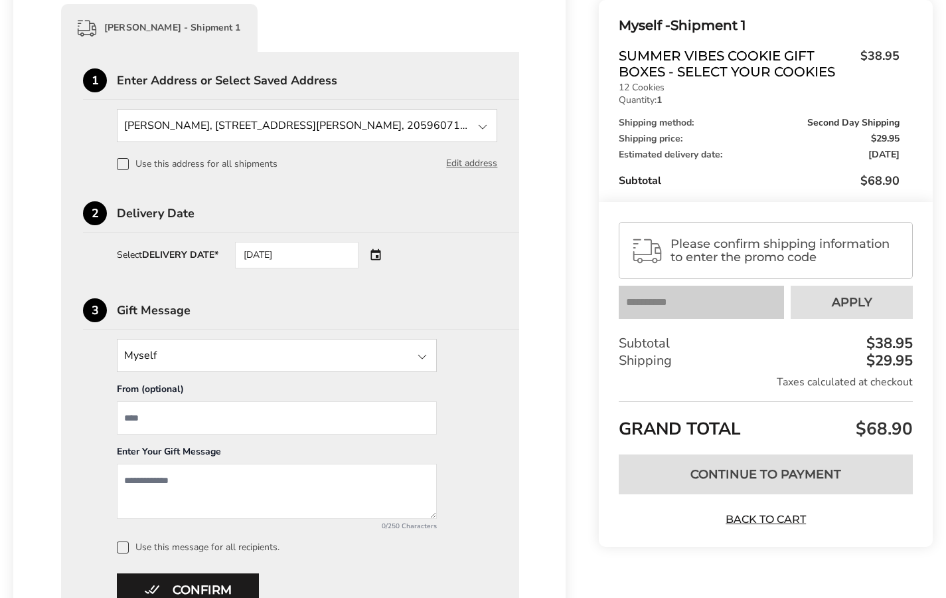
scroll to position [307, 0]
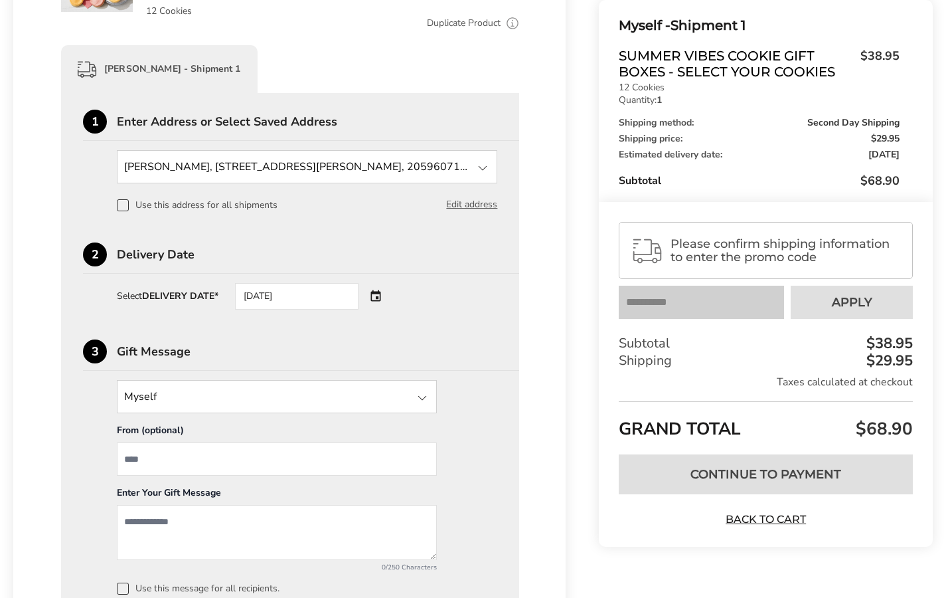
click at [375, 296] on div "08/21/2025" at bounding box center [315, 296] width 161 height 27
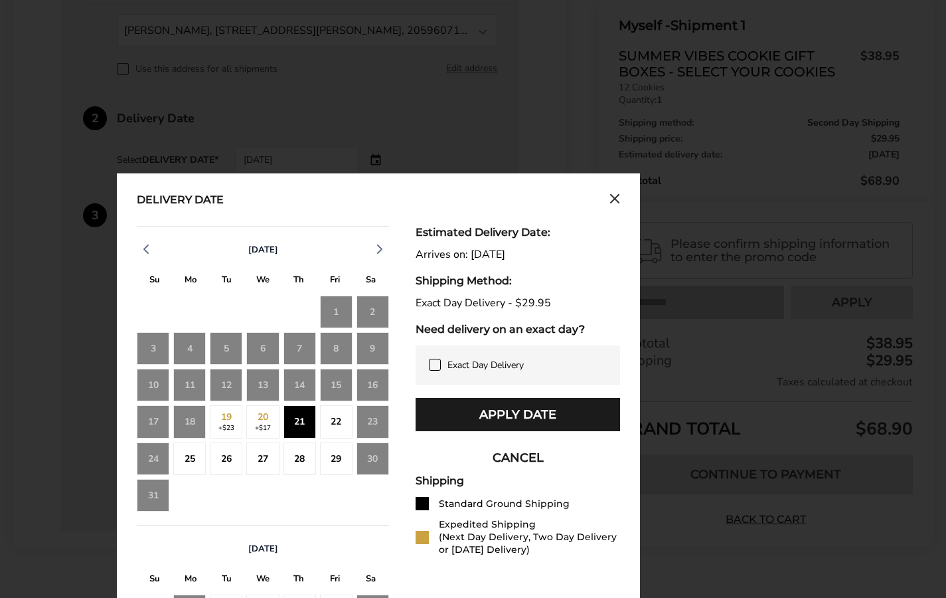
scroll to position [452, 0]
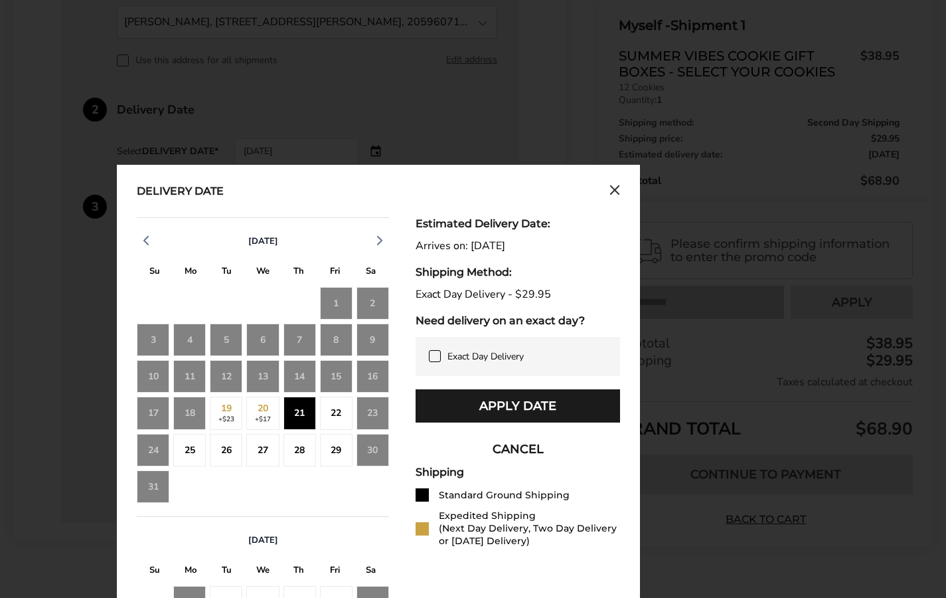
click at [345, 412] on div "22" at bounding box center [336, 412] width 33 height 33
click at [300, 407] on div "21" at bounding box center [300, 412] width 33 height 33
click at [431, 356] on icon at bounding box center [435, 356] width 11 height 11
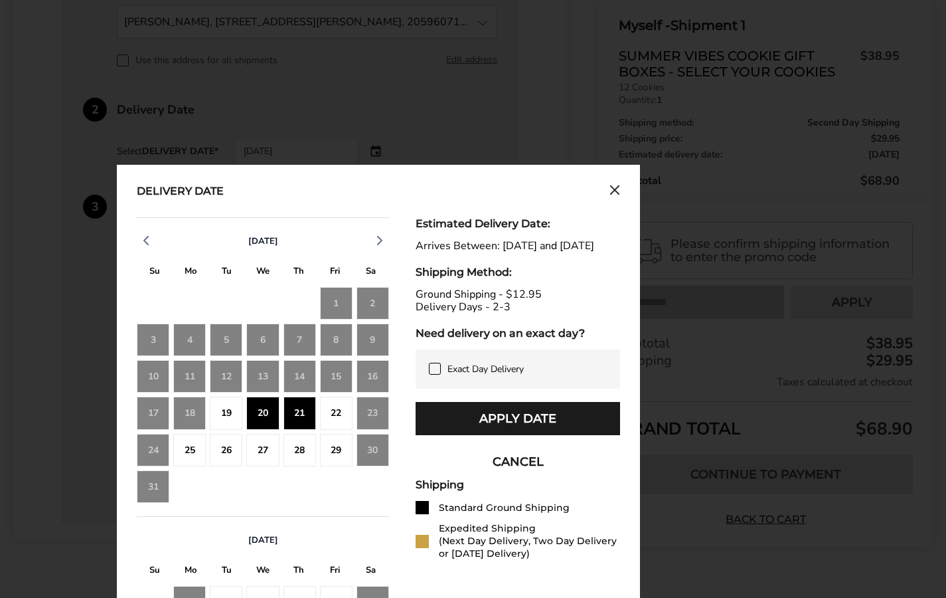
click at [298, 410] on div "21" at bounding box center [300, 412] width 33 height 33
click at [325, 413] on div "22" at bounding box center [336, 412] width 33 height 33
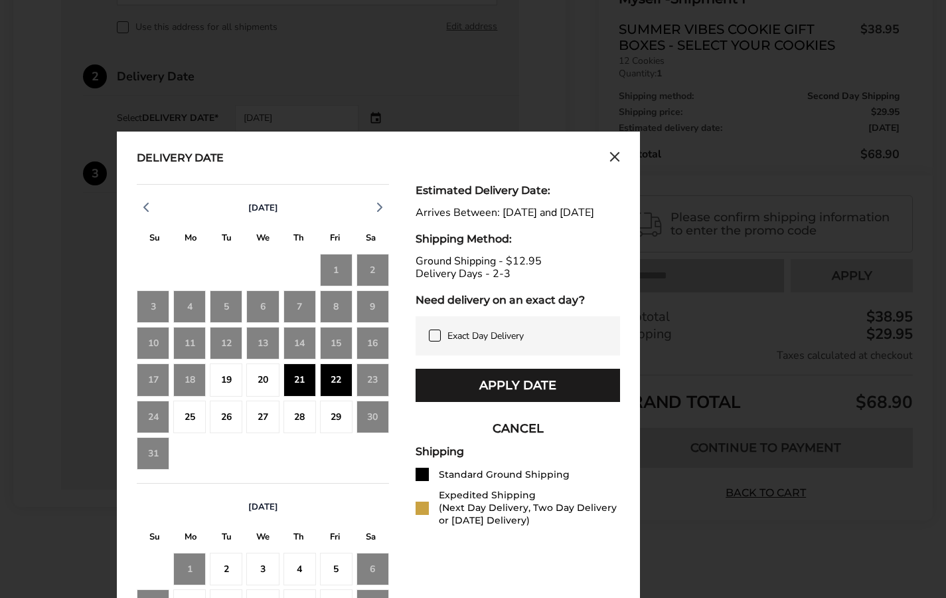
scroll to position [495, 0]
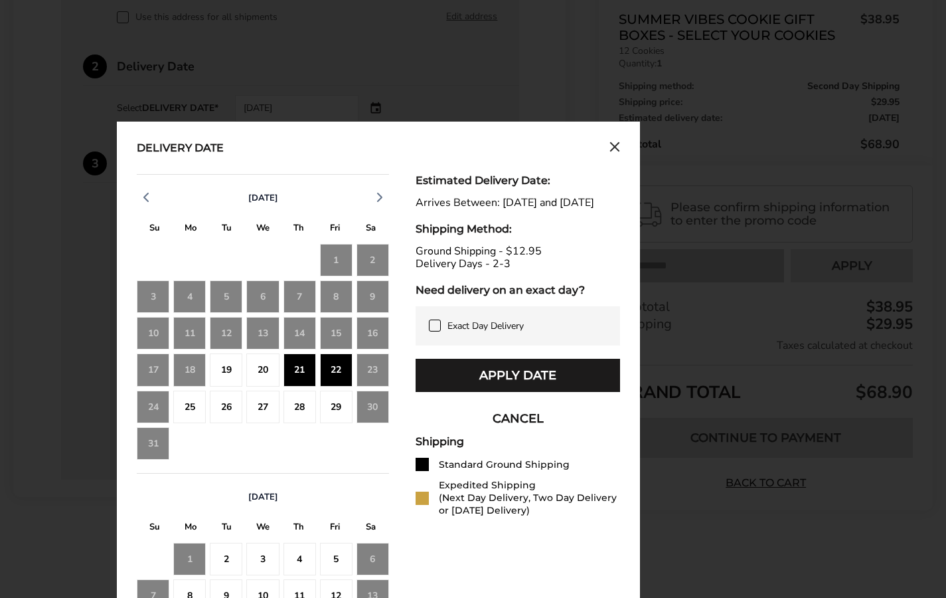
click at [264, 367] on div "20" at bounding box center [262, 369] width 33 height 33
click at [448, 332] on span "Exact Day Delivery" at bounding box center [486, 325] width 76 height 13
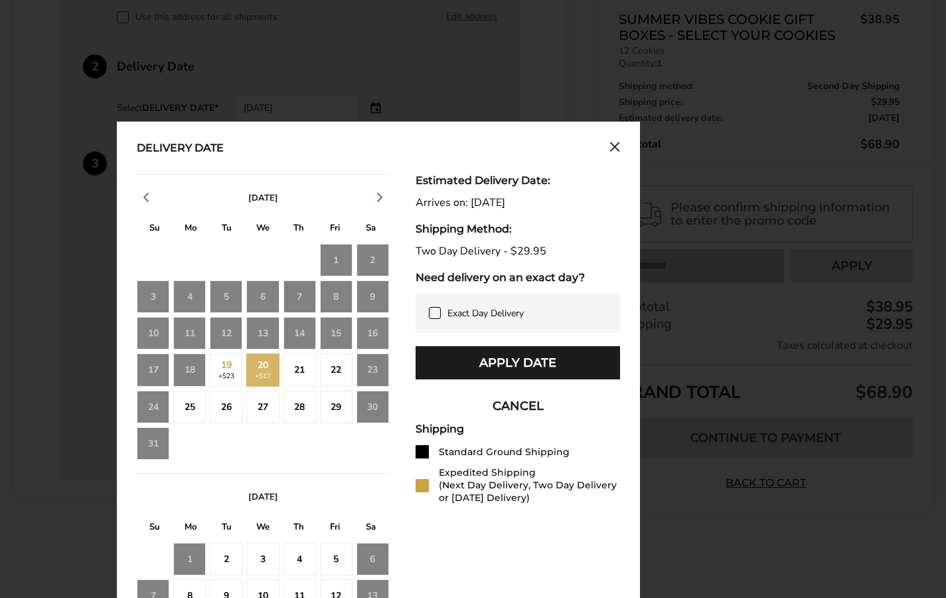
click at [288, 371] on div "21" at bounding box center [300, 369] width 33 height 33
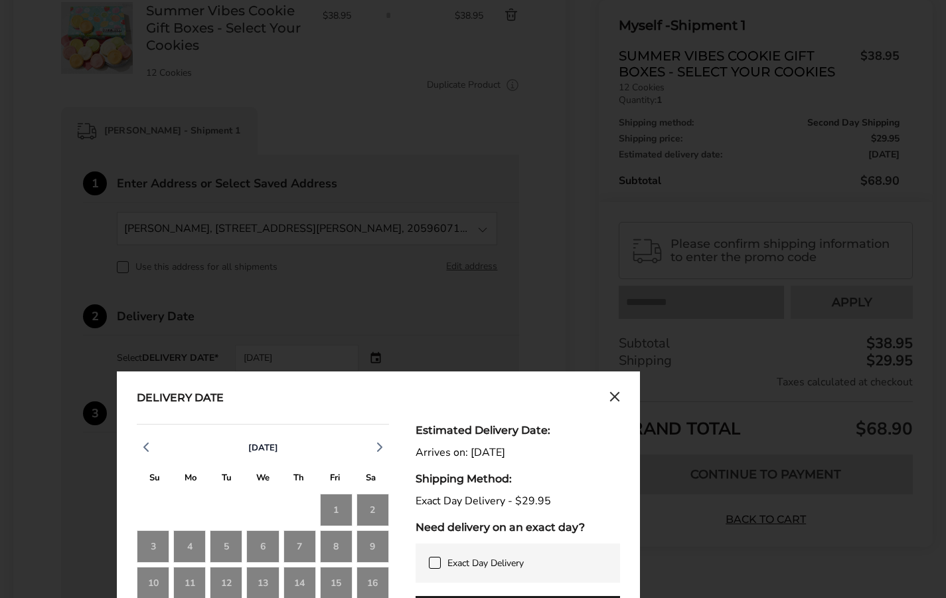
scroll to position [471, 0]
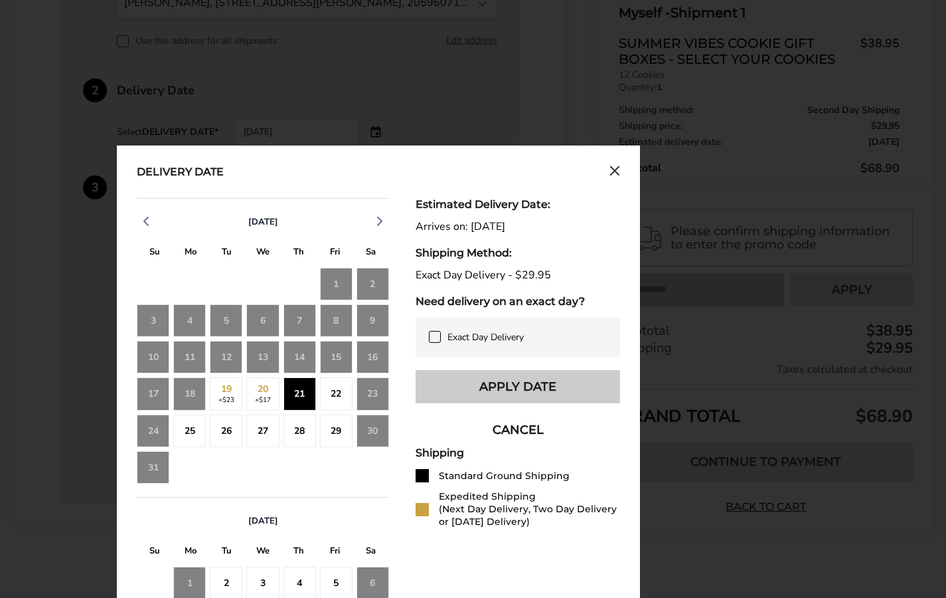
click at [519, 390] on button "Apply Date" at bounding box center [518, 386] width 205 height 33
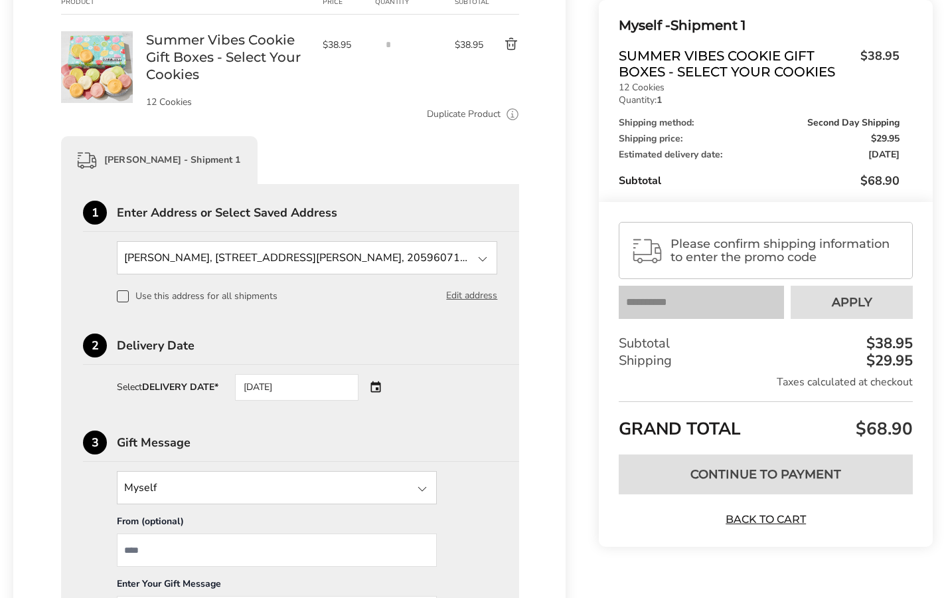
scroll to position [211, 0]
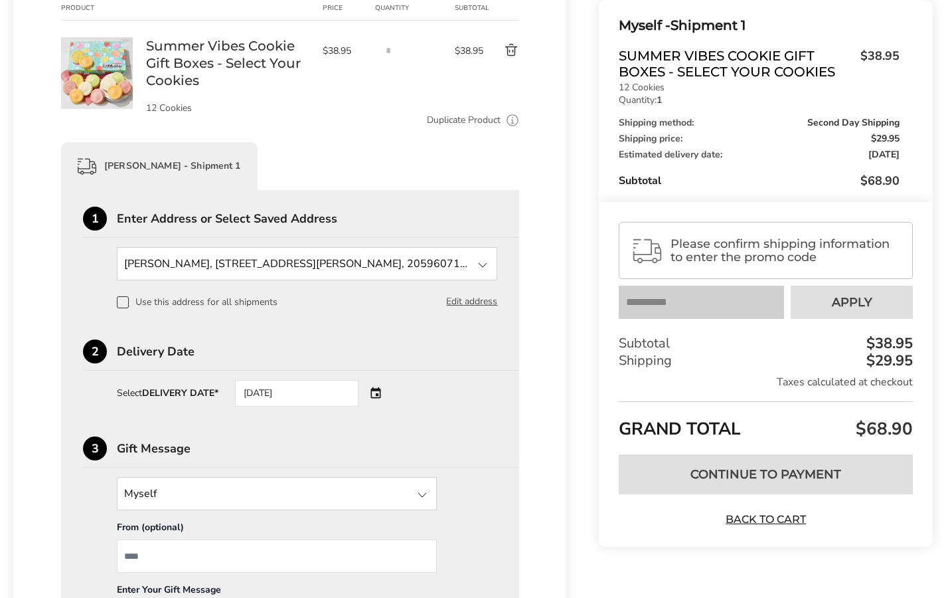
click at [697, 255] on span "Please confirm shipping information to enter the promo code" at bounding box center [786, 250] width 230 height 27
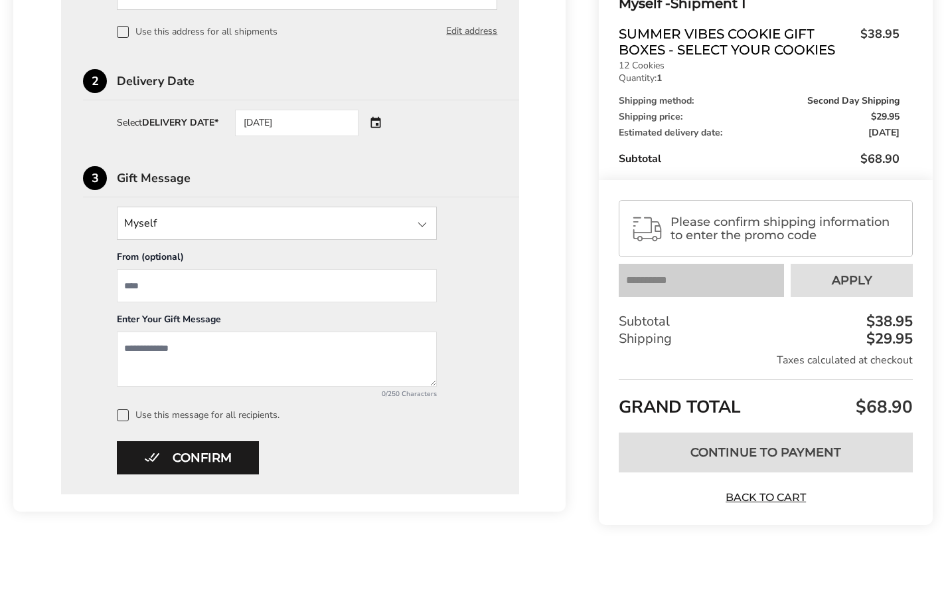
scroll to position [479, 0]
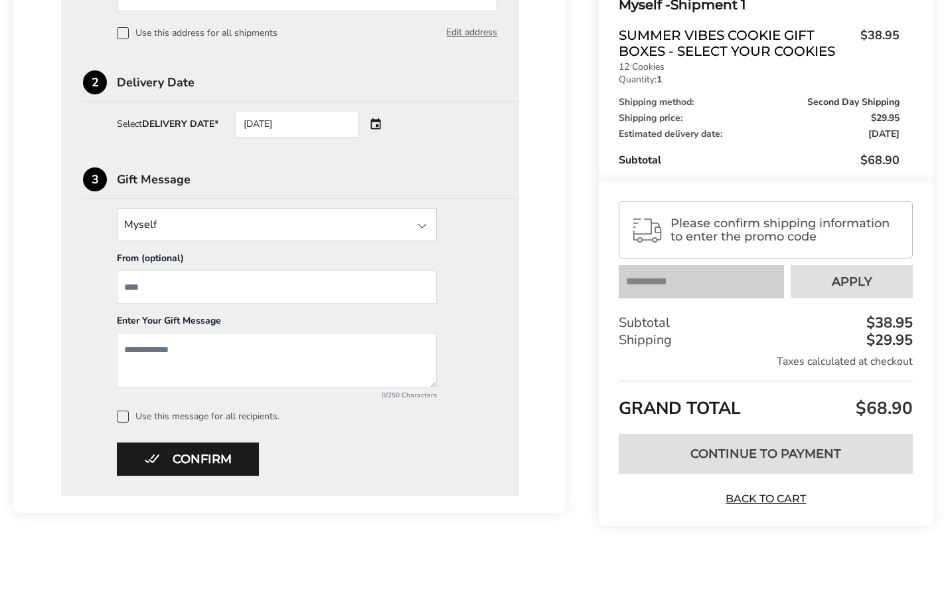
click at [212, 223] on input "State" at bounding box center [277, 224] width 320 height 33
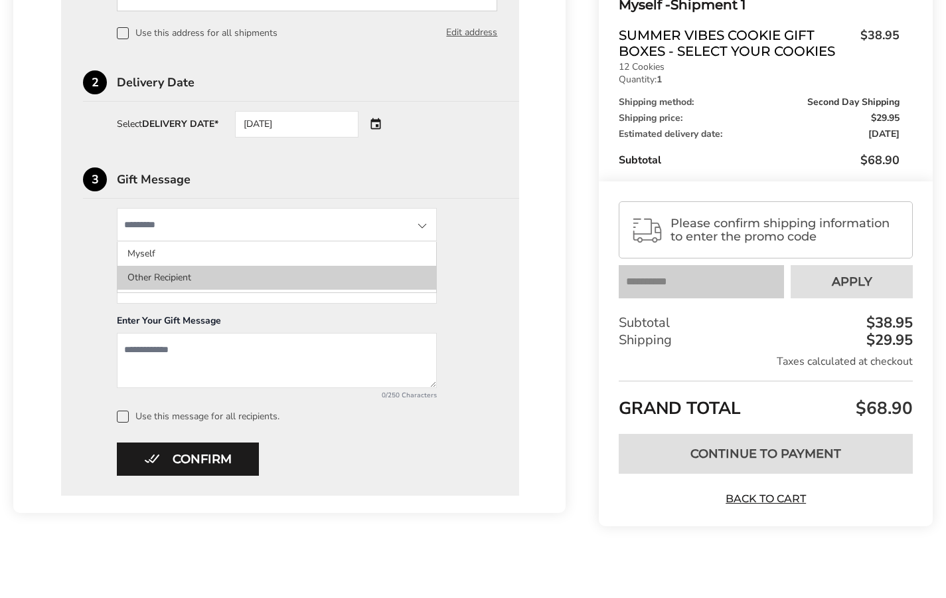
click at [149, 272] on li "Other Recipient" at bounding box center [277, 278] width 319 height 24
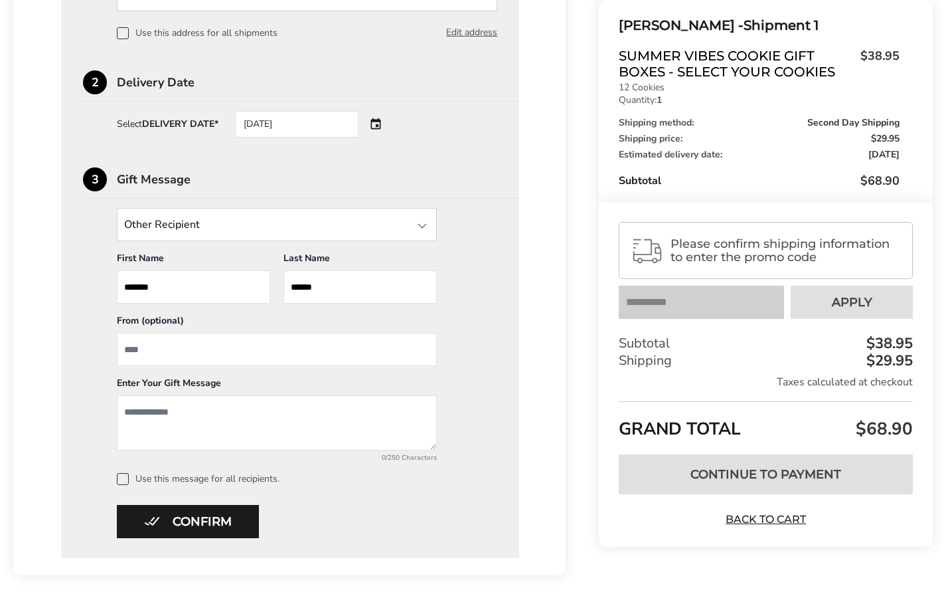
click at [172, 280] on input "******" at bounding box center [193, 286] width 153 height 33
click at [163, 351] on input "From" at bounding box center [277, 349] width 320 height 33
type input "*"
click at [194, 400] on textarea "Add a message" at bounding box center [277, 422] width 320 height 55
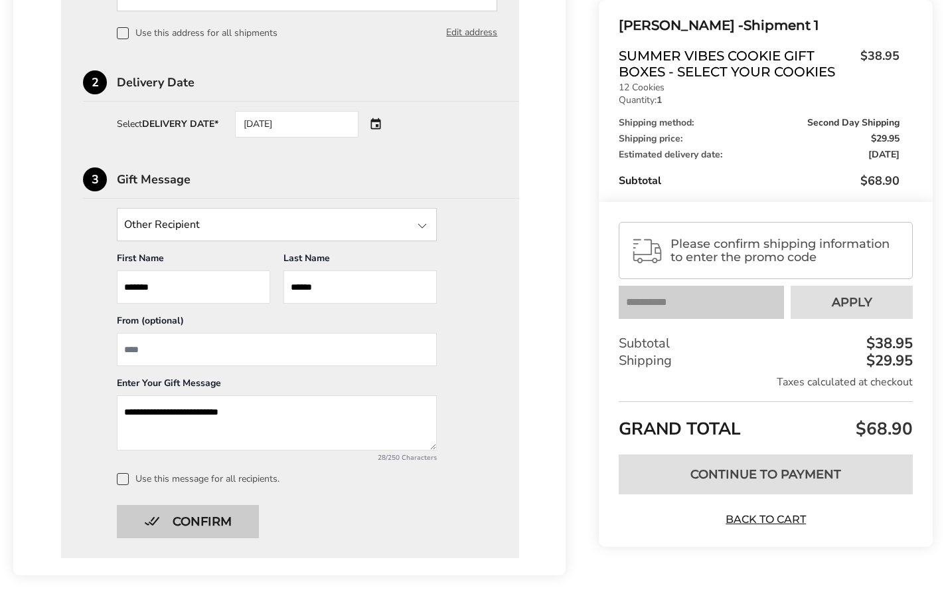
scroll to position [543, 0]
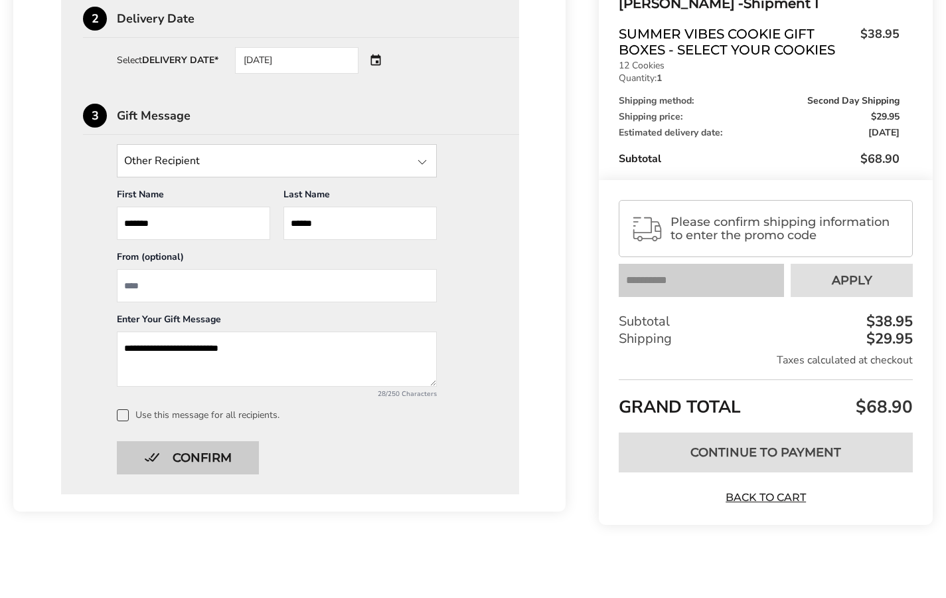
type textarea "**********"
click at [219, 471] on button "Confirm" at bounding box center [188, 457] width 142 height 33
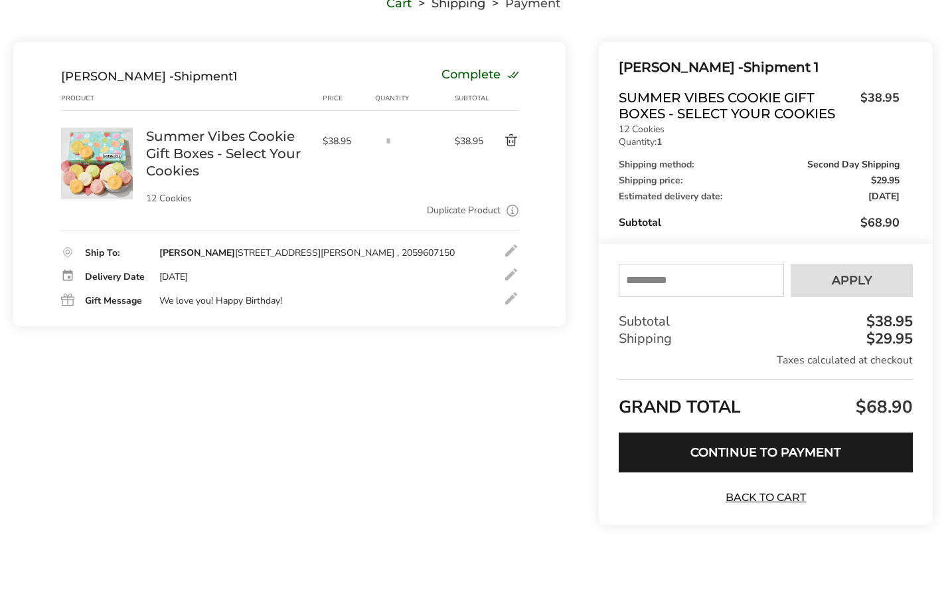
scroll to position [120, 0]
click at [633, 278] on input "text" at bounding box center [701, 280] width 165 height 33
type input "*"
type input "*********"
click at [847, 275] on span "Apply" at bounding box center [852, 280] width 41 height 12
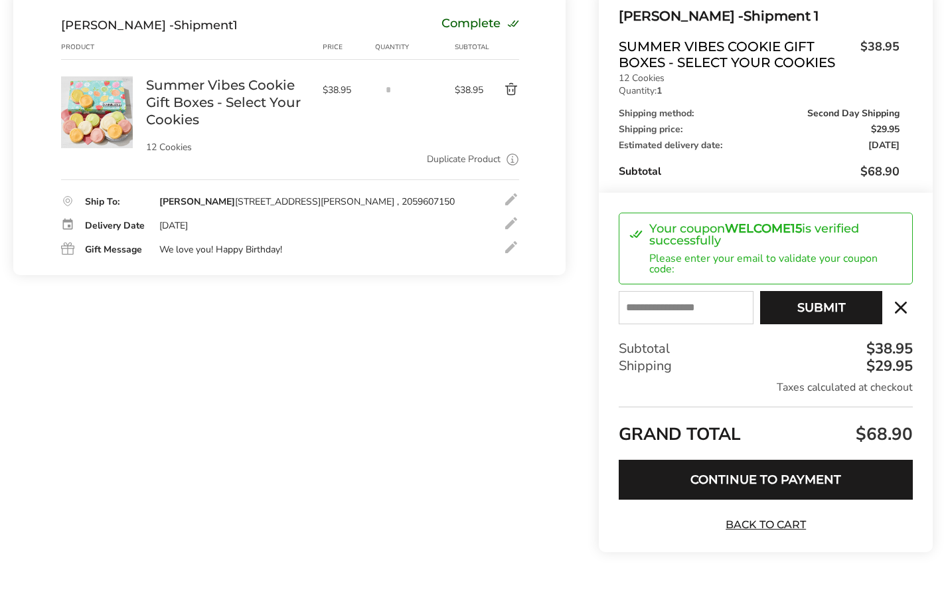
scroll to position [173, 0]
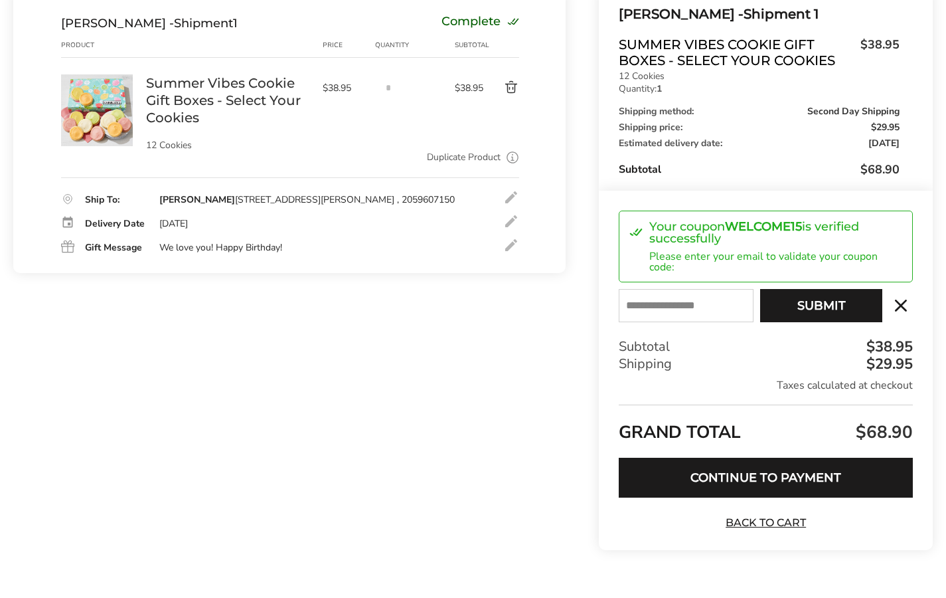
click at [726, 292] on input "E-mail" at bounding box center [686, 305] width 135 height 33
type input "**********"
click at [793, 310] on button "Submit" at bounding box center [821, 305] width 122 height 33
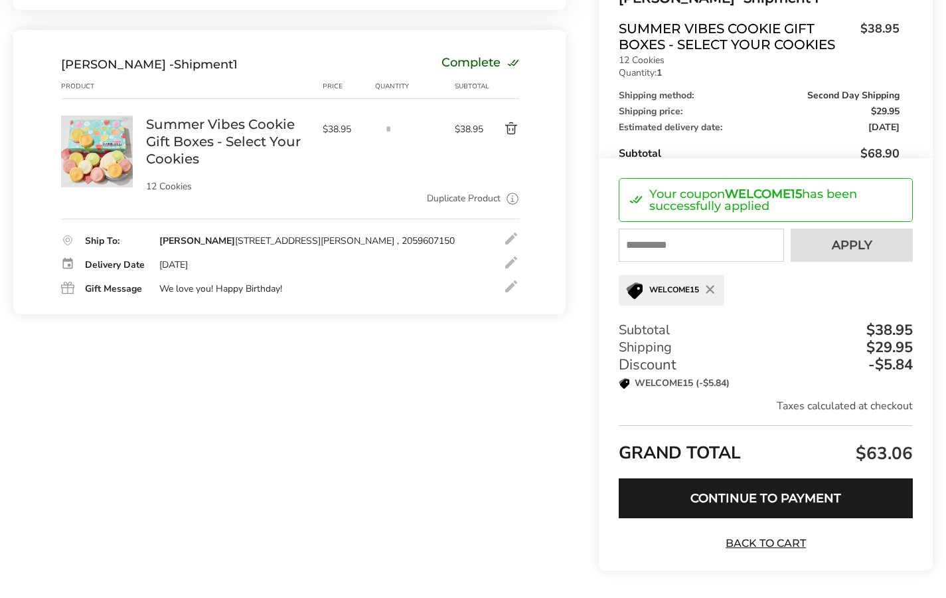
scroll to position [188, 0]
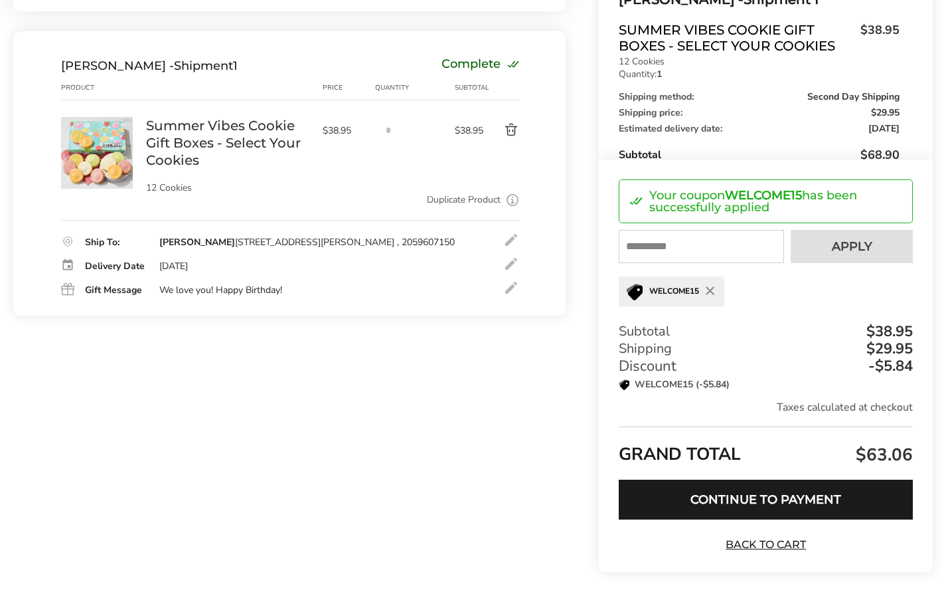
click at [753, 244] on input "text" at bounding box center [701, 246] width 165 height 33
type input "*"
type input "****"
click at [866, 257] on button "Apply" at bounding box center [852, 246] width 122 height 33
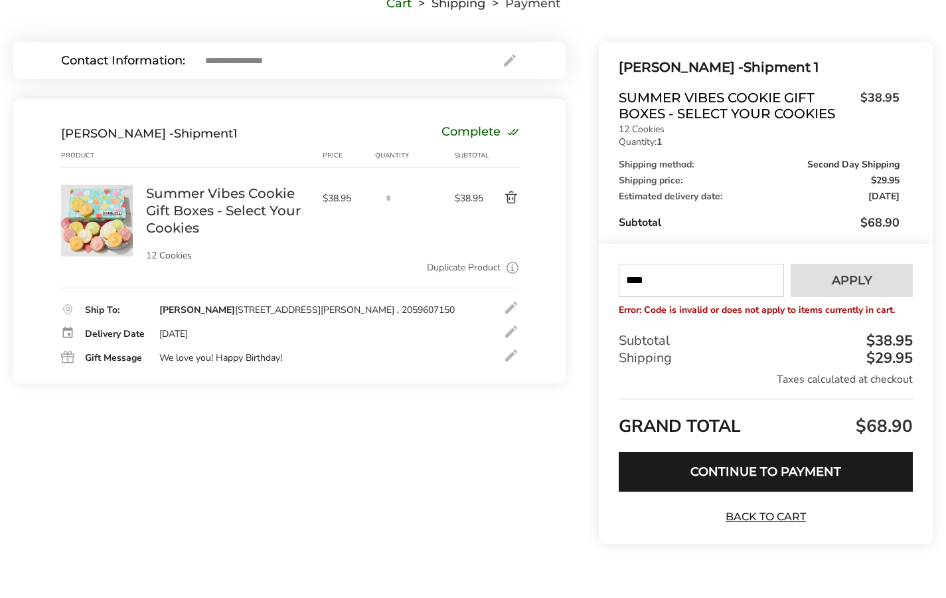
scroll to position [0, 0]
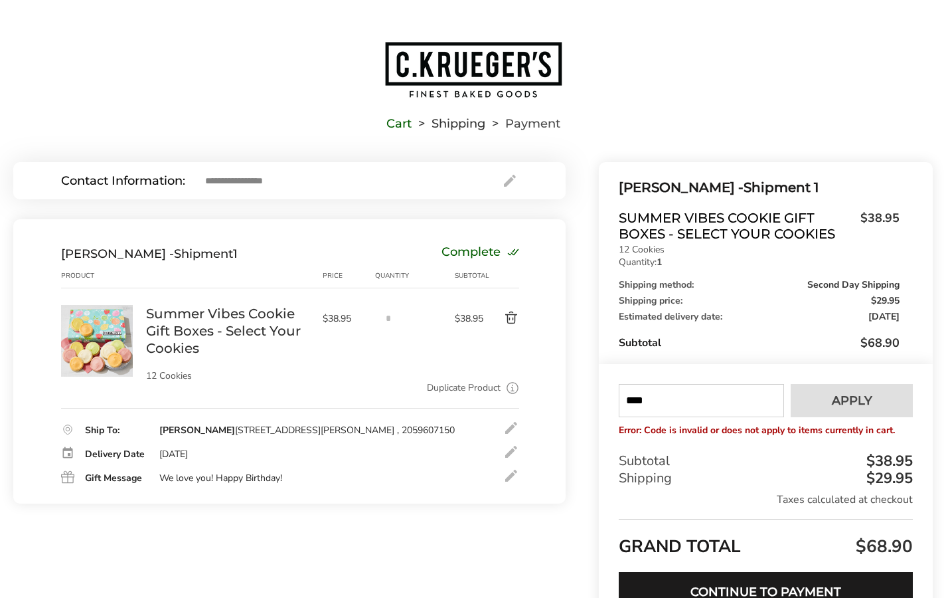
click at [736, 400] on input "****" at bounding box center [701, 400] width 165 height 33
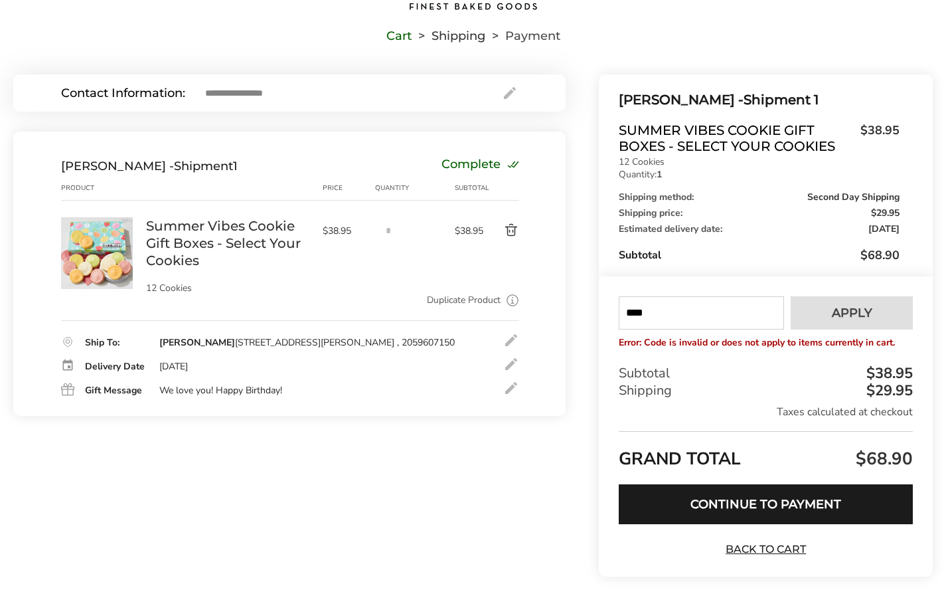
scroll to position [118, 0]
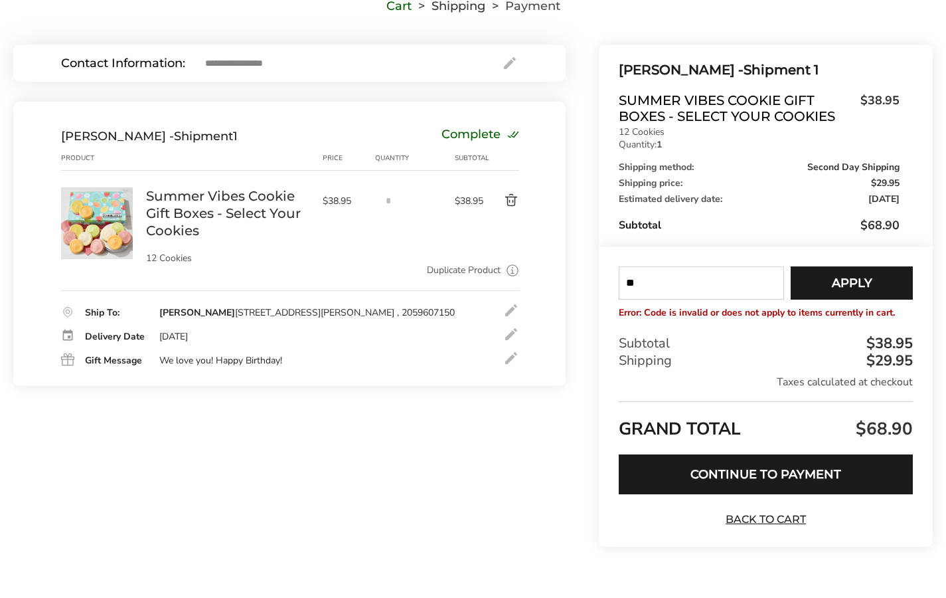
type input "*"
type input "****"
click at [870, 277] on span "Apply" at bounding box center [852, 283] width 41 height 12
click at [748, 287] on input "****" at bounding box center [701, 282] width 165 height 33
type input "*"
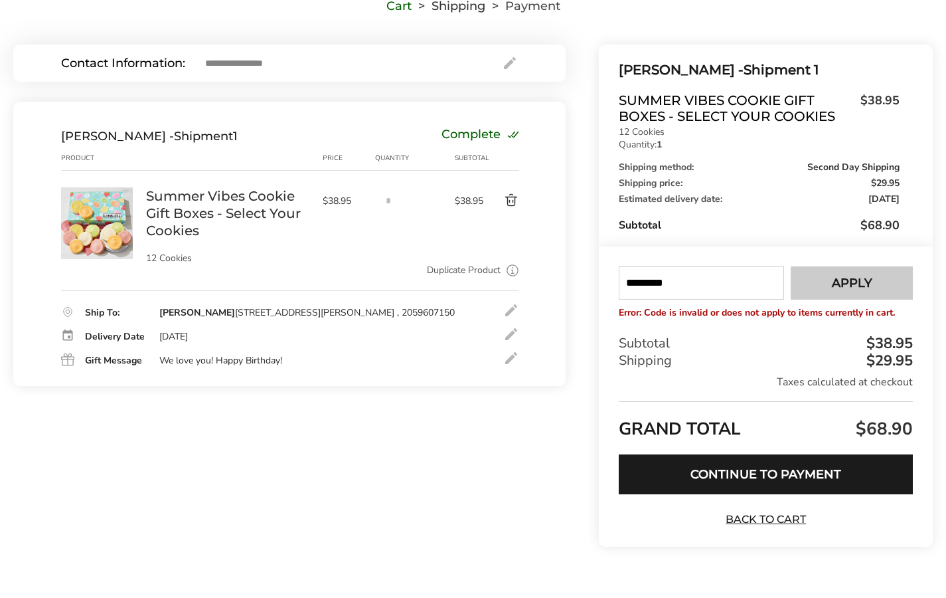
type input "*********"
click at [813, 284] on button "Apply" at bounding box center [852, 282] width 122 height 33
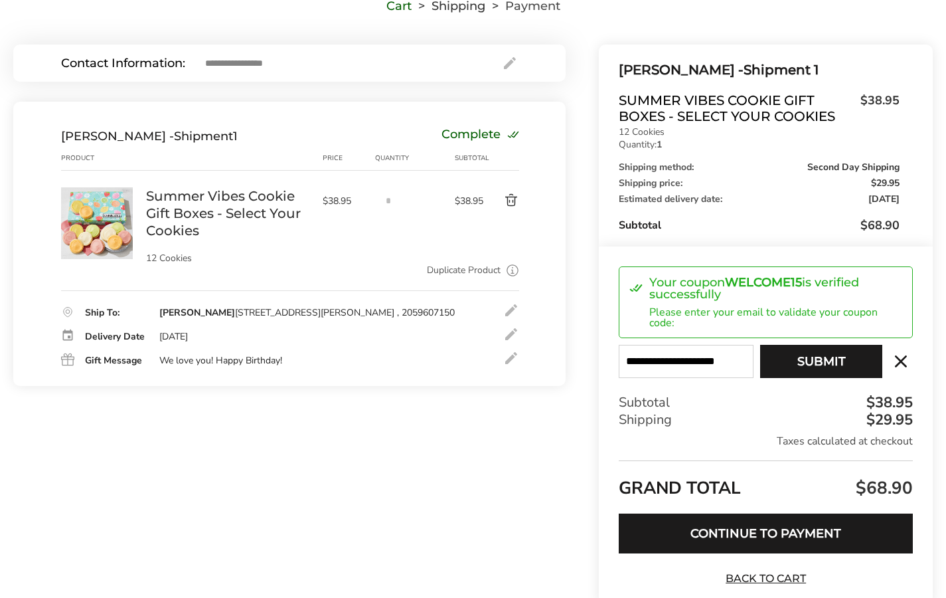
scroll to position [144, 0]
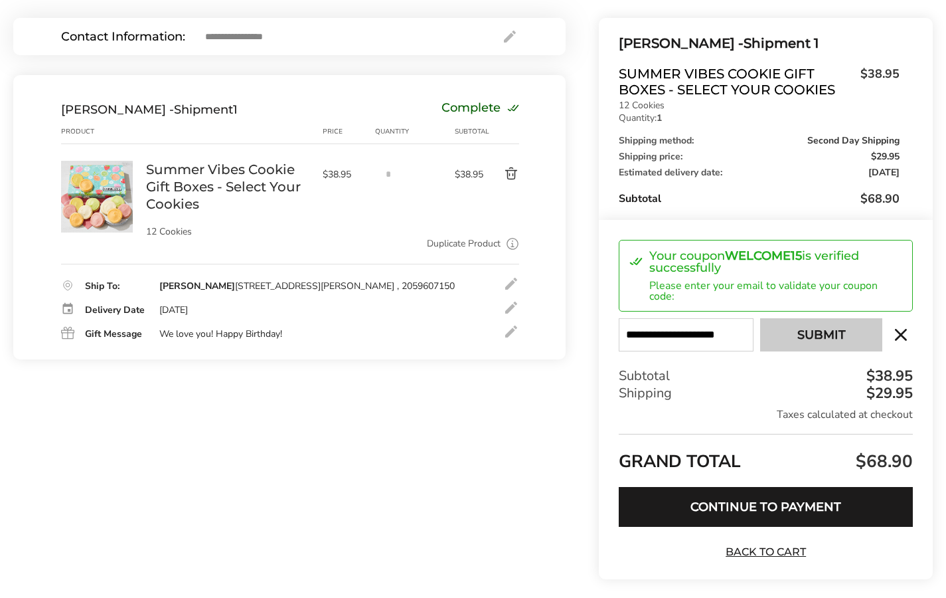
click at [822, 345] on button "Submit" at bounding box center [821, 334] width 122 height 33
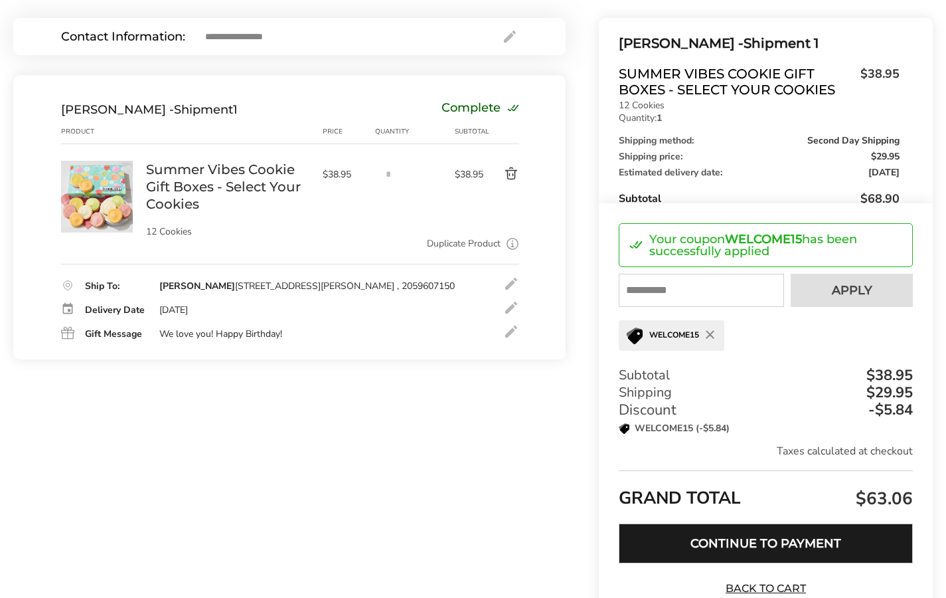
click at [748, 546] on button "Continue to Payment" at bounding box center [766, 543] width 294 height 40
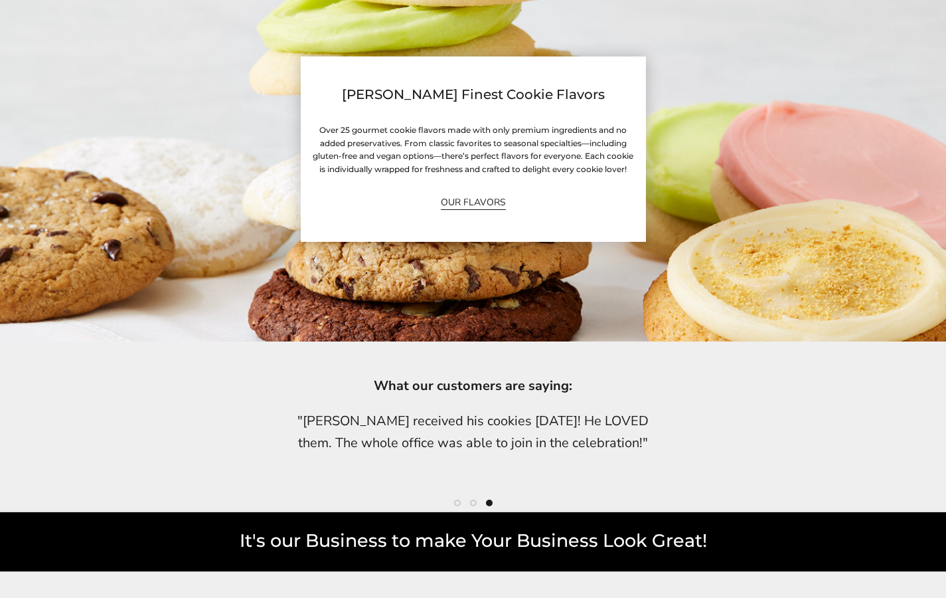
scroll to position [3050, 0]
